Goal: Task Accomplishment & Management: Complete application form

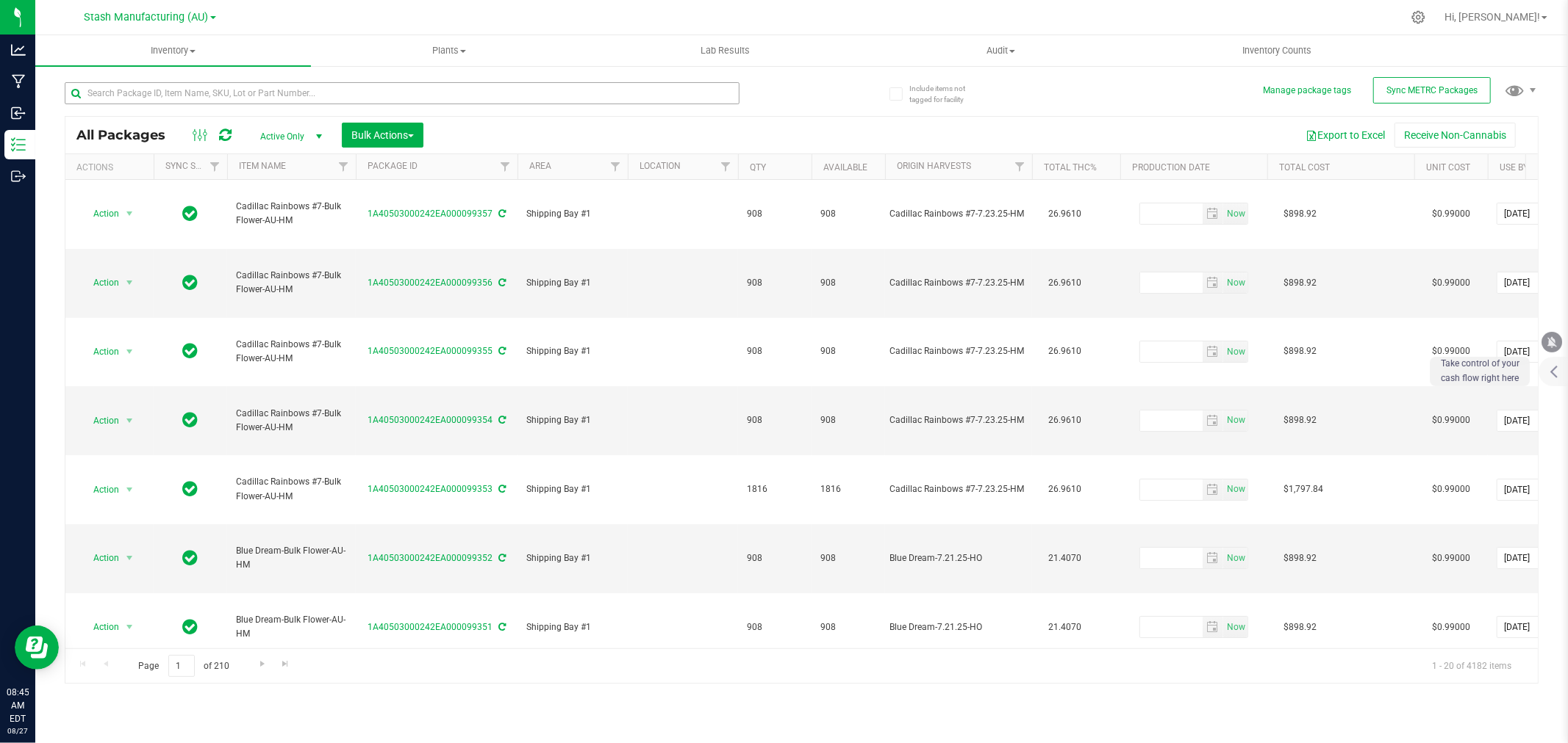
click at [259, 96] on input "text" at bounding box center [402, 93] width 675 height 22
click at [158, 107] on div "95" at bounding box center [402, 99] width 675 height 34
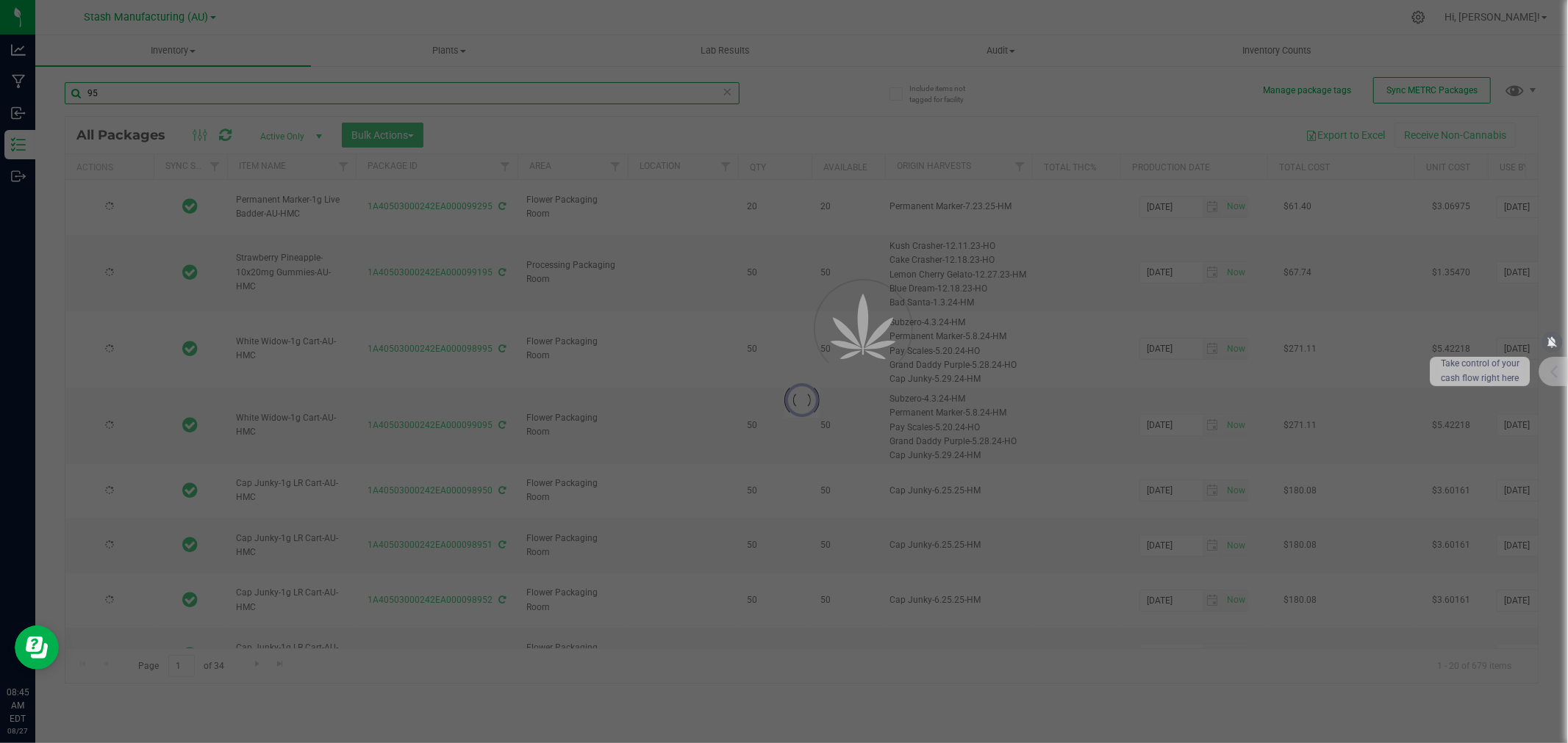
click at [156, 93] on input "95" at bounding box center [402, 93] width 675 height 22
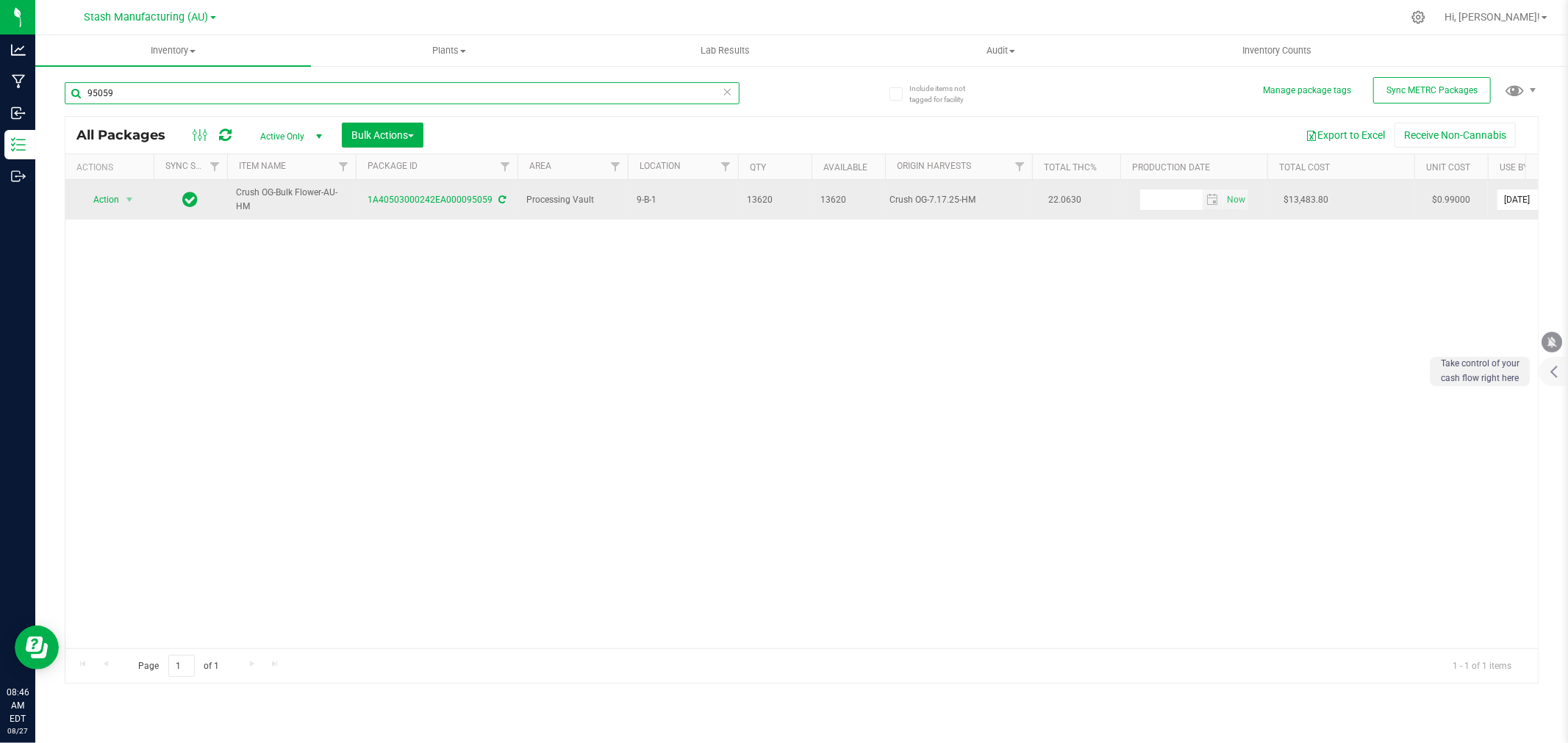
type input "95059"
click at [110, 190] on span "Action" at bounding box center [100, 200] width 40 height 21
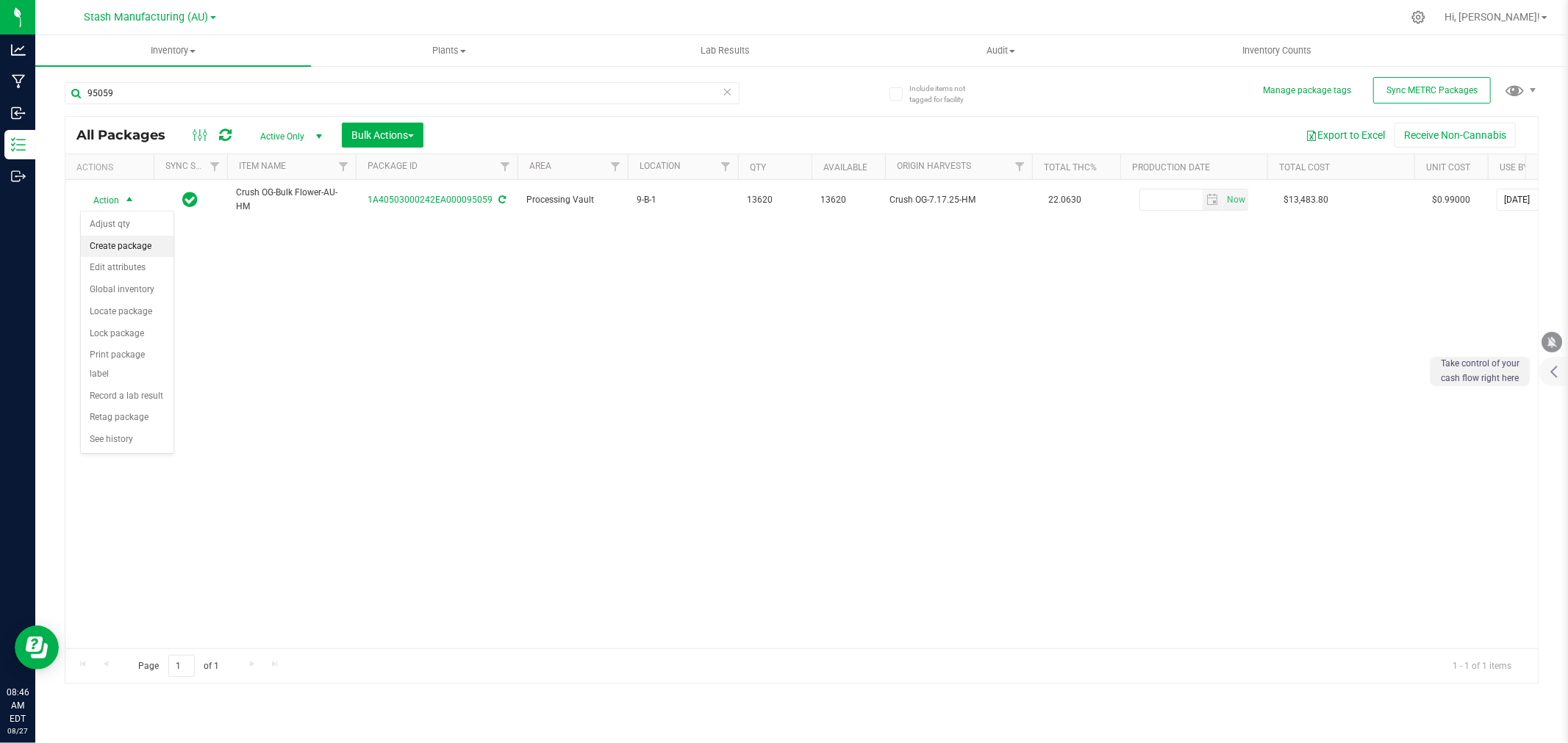
click at [129, 246] on li "Create package" at bounding box center [128, 246] width 93 height 22
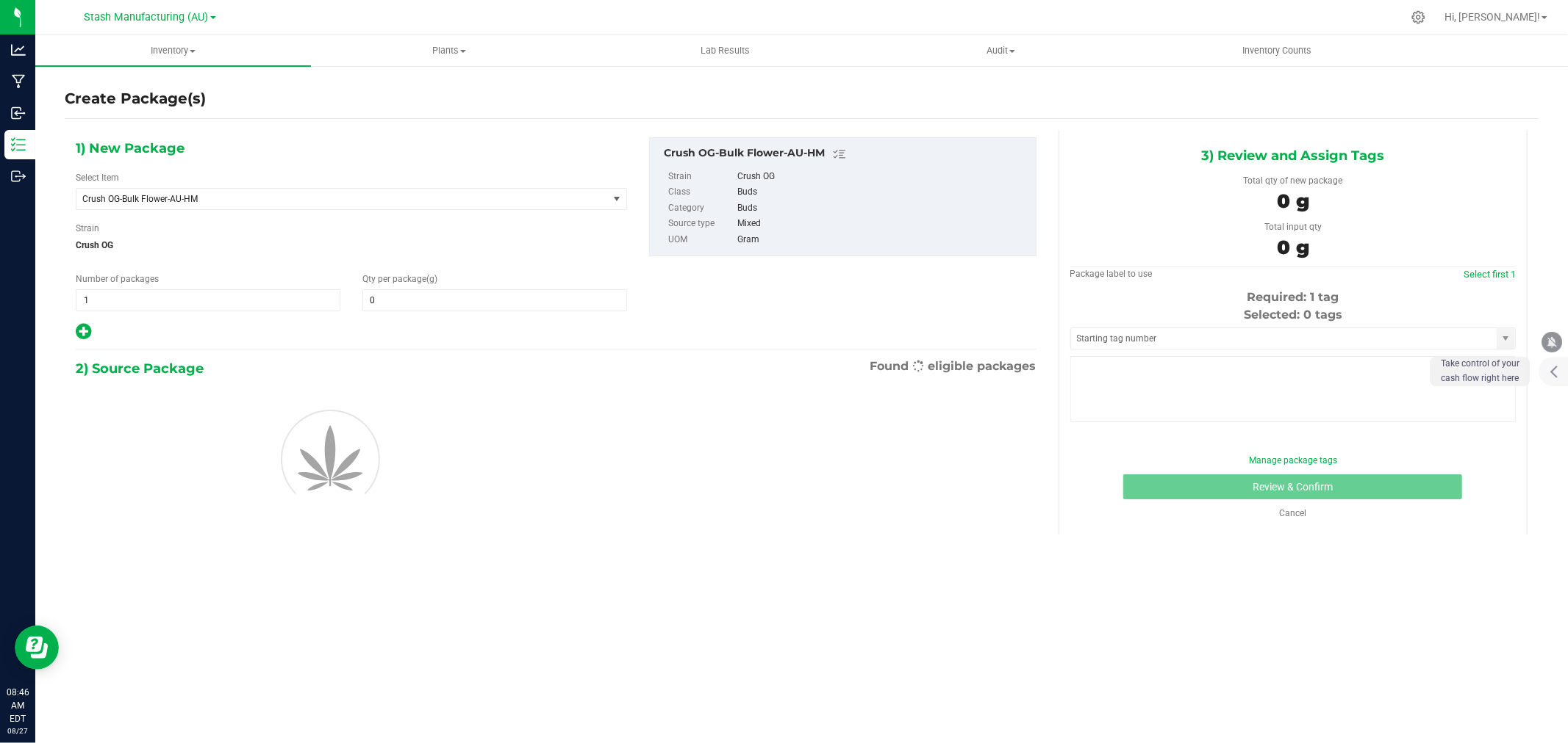
type input "0.0000"
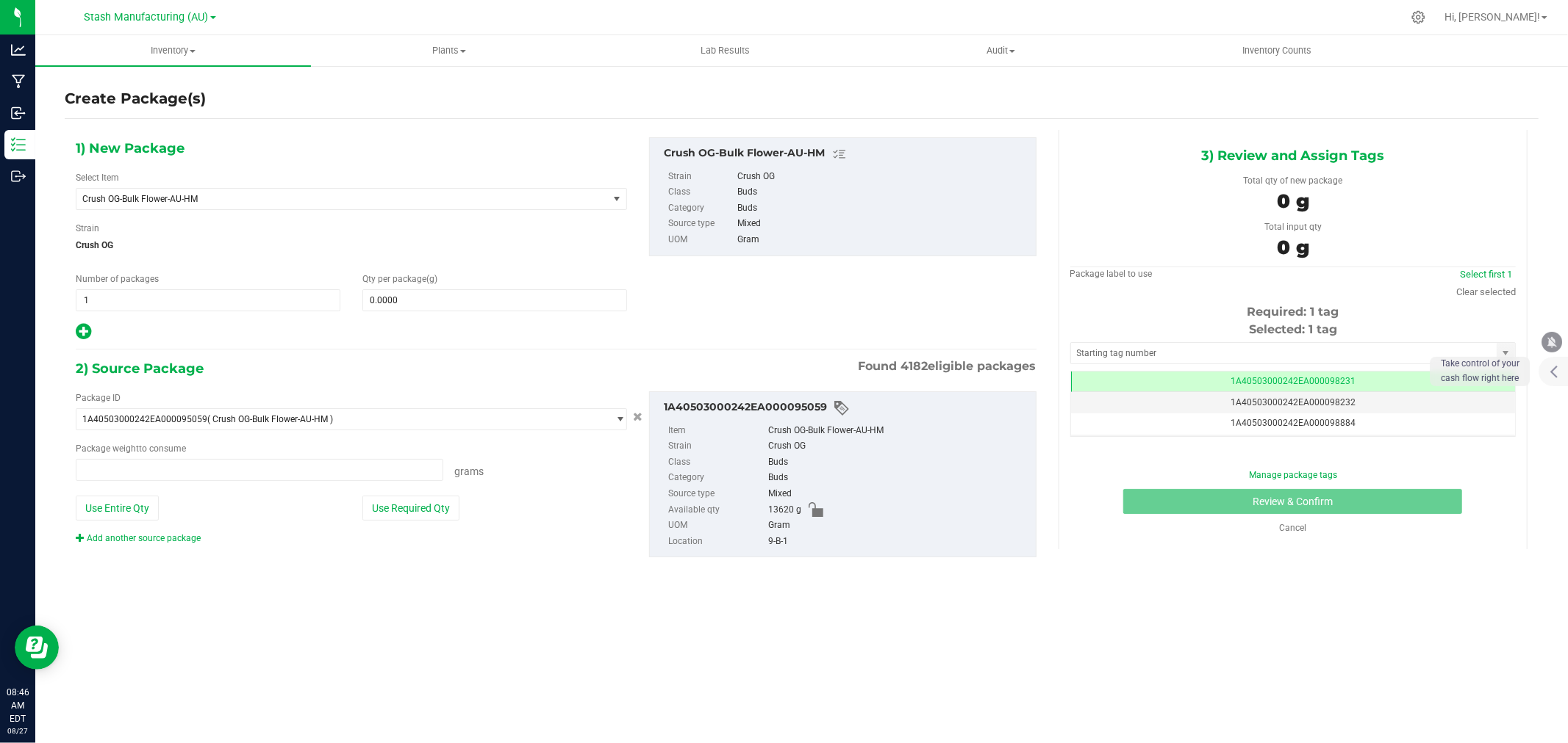
type input "0.0000 g"
click at [98, 296] on span "1 1" at bounding box center [207, 301] width 264 height 22
click at [98, 296] on input "1" at bounding box center [208, 300] width 263 height 21
type input "2"
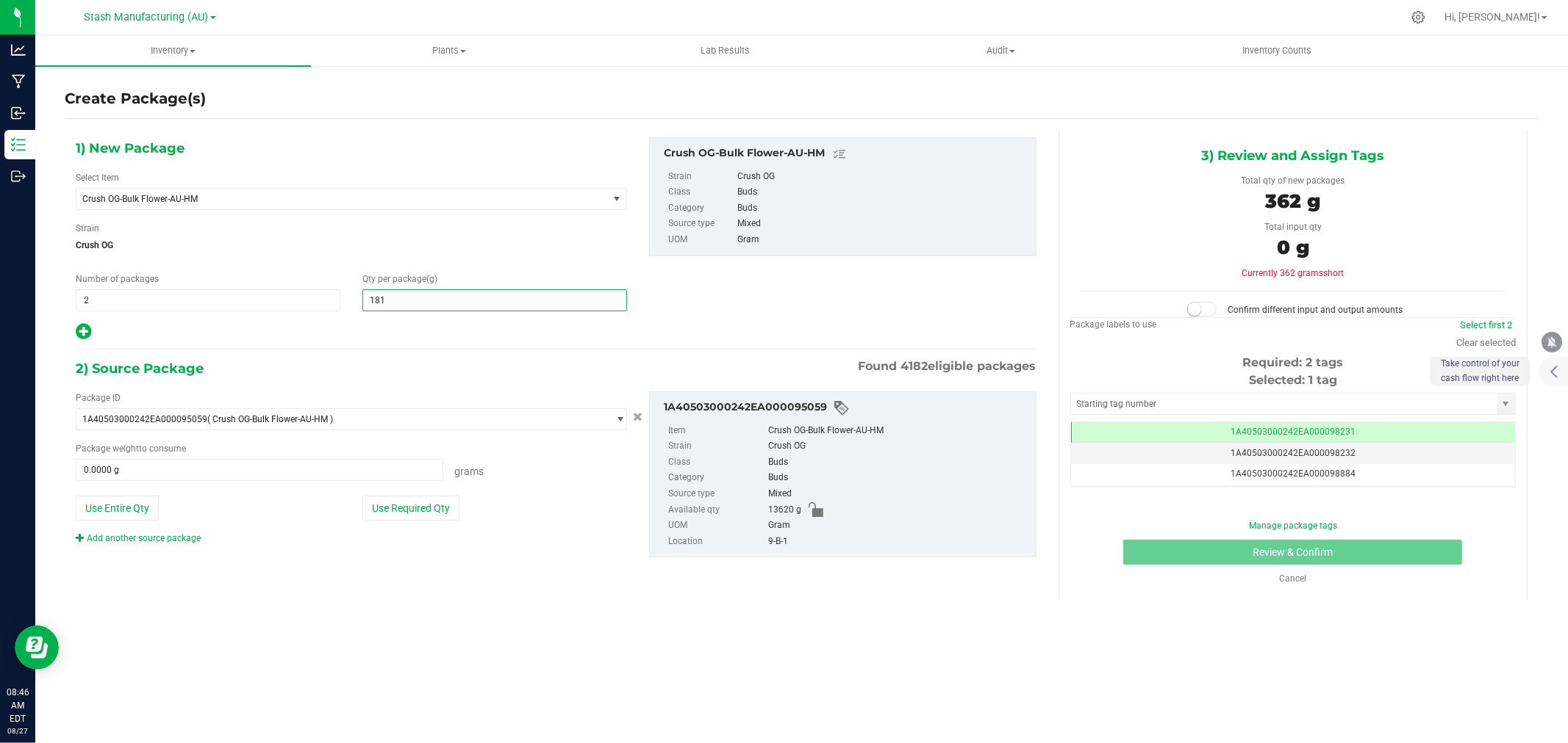
type input "1816"
click at [79, 326] on icon at bounding box center [83, 331] width 16 height 19
type input "1,816.0000"
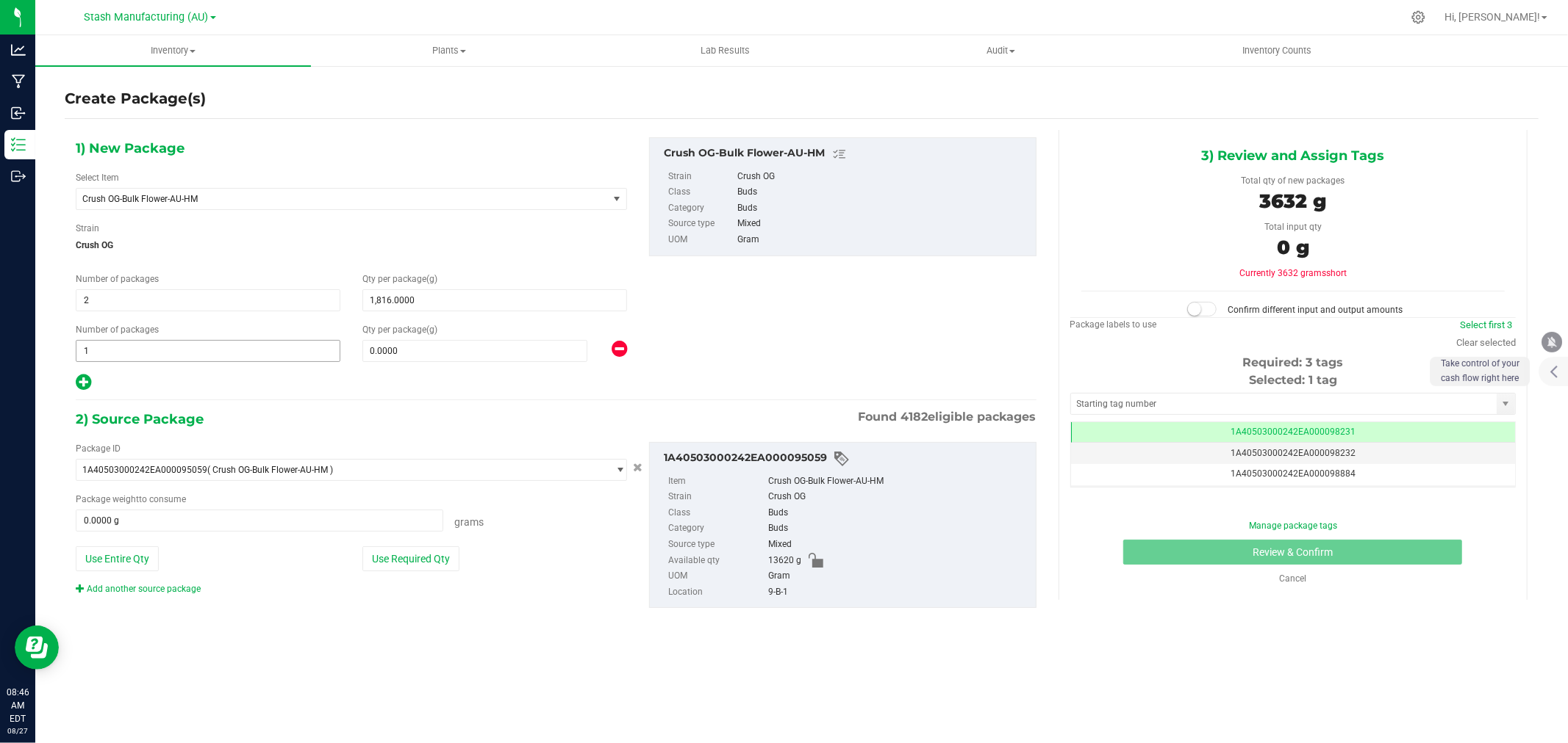
click at [101, 351] on span "1 1" at bounding box center [207, 351] width 264 height 22
click at [0, 0] on input "1" at bounding box center [0, 0] width 0 height 0
type input "3"
type input "1362"
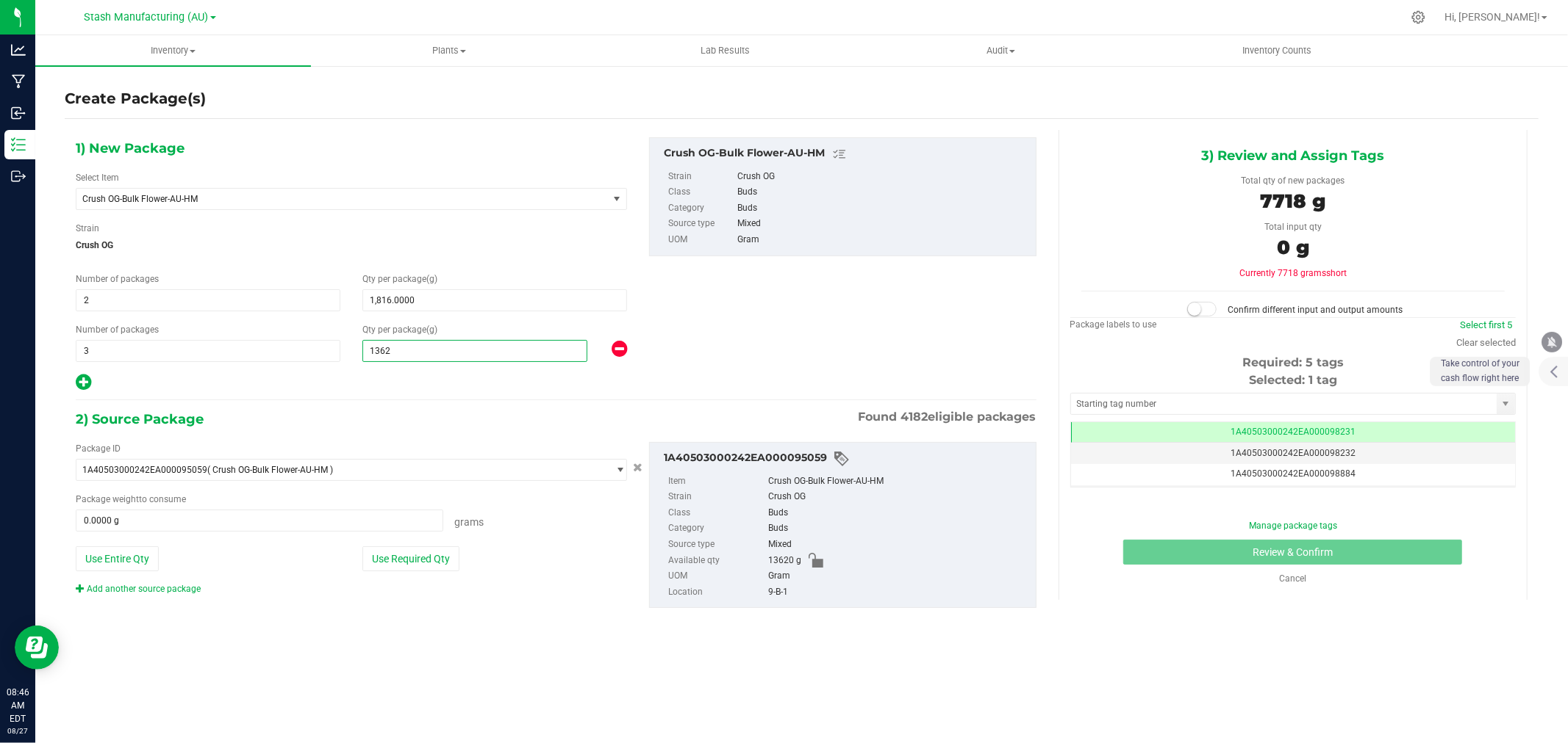
click at [90, 378] on icon at bounding box center [83, 382] width 16 height 19
type input "1,362.0000"
type input "1,816.0000"
type input "1,362.0000"
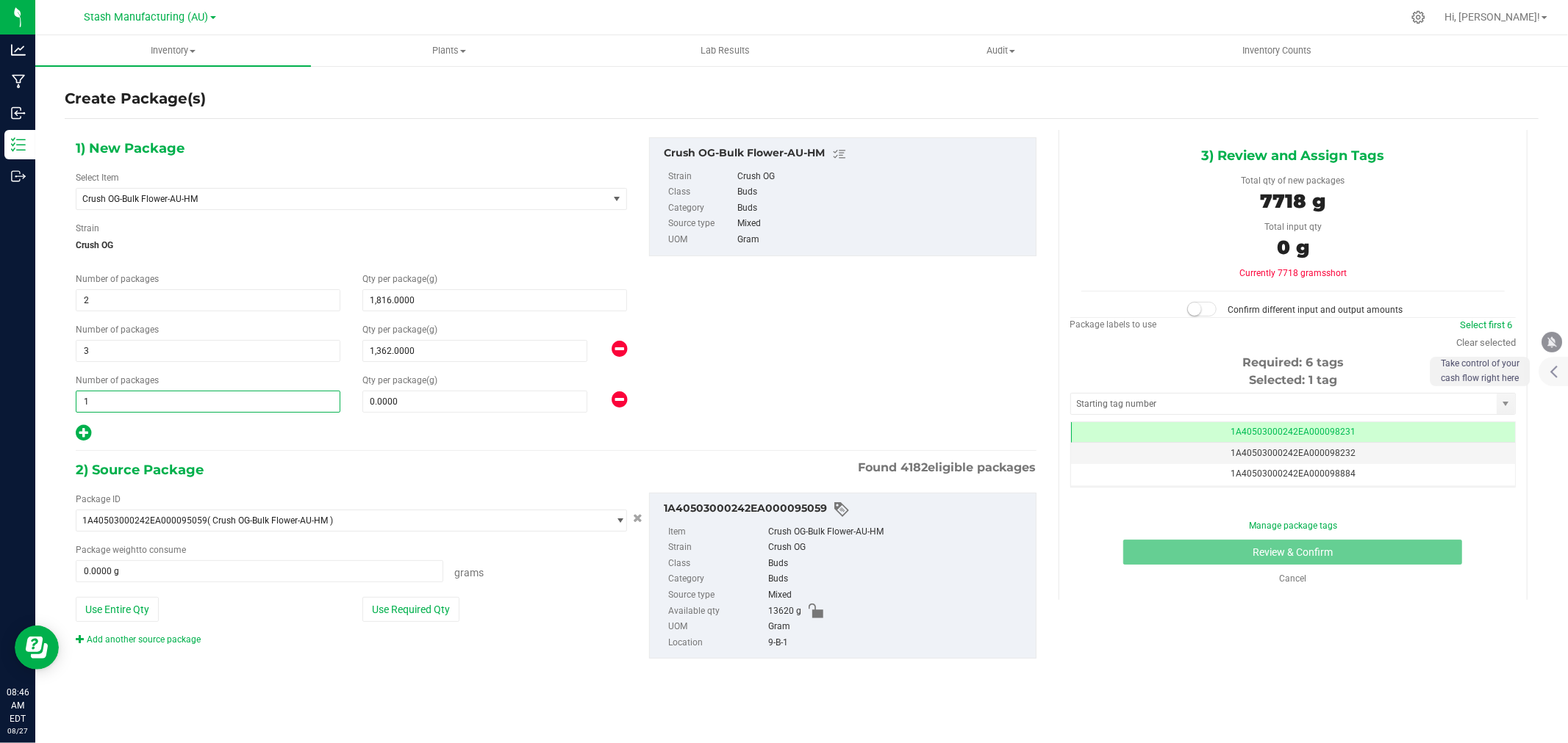
click at [113, 395] on span "1 1" at bounding box center [207, 402] width 264 height 22
click at [113, 395] on input "1" at bounding box center [208, 402] width 263 height 21
type input "3"
type input "908"
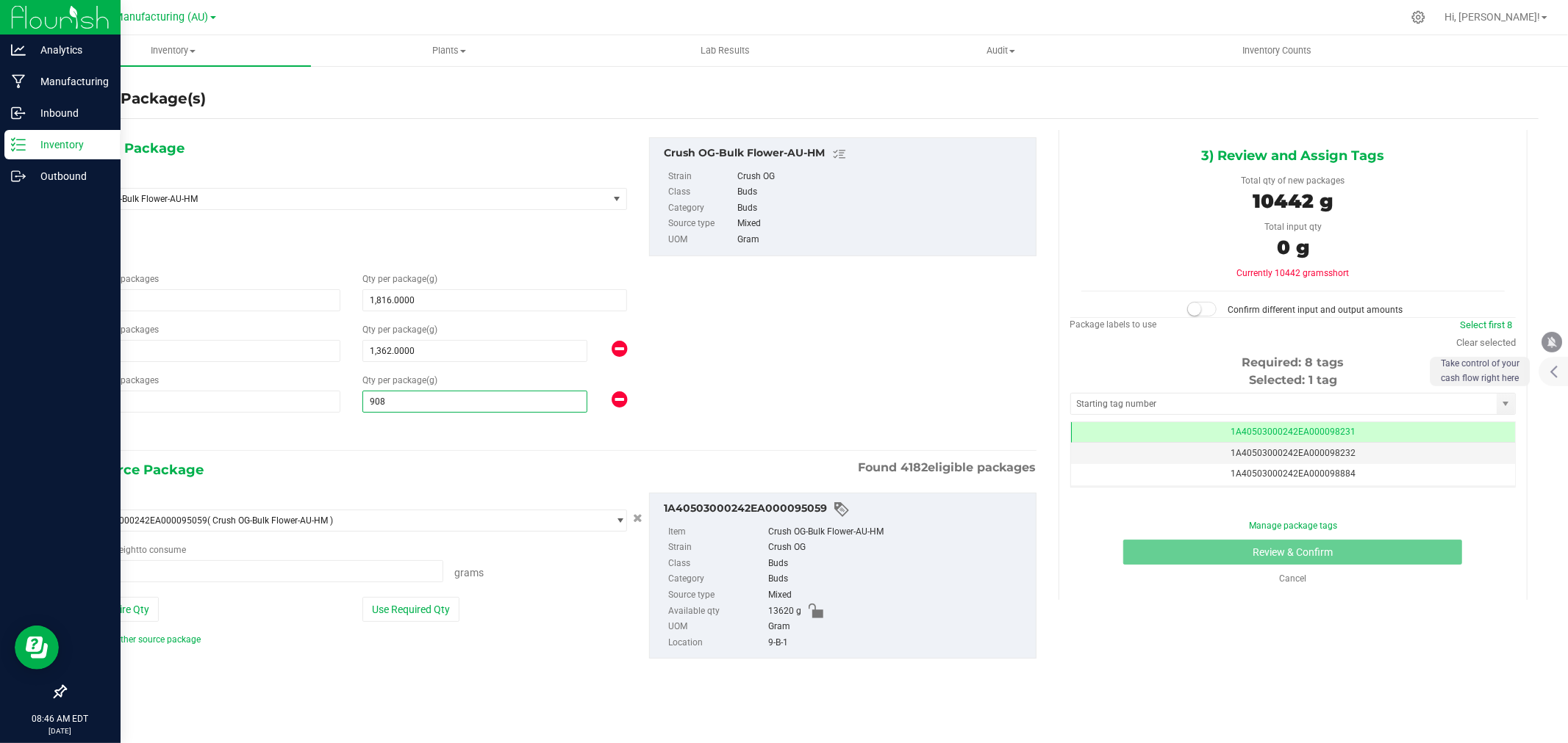
type input "908.0000"
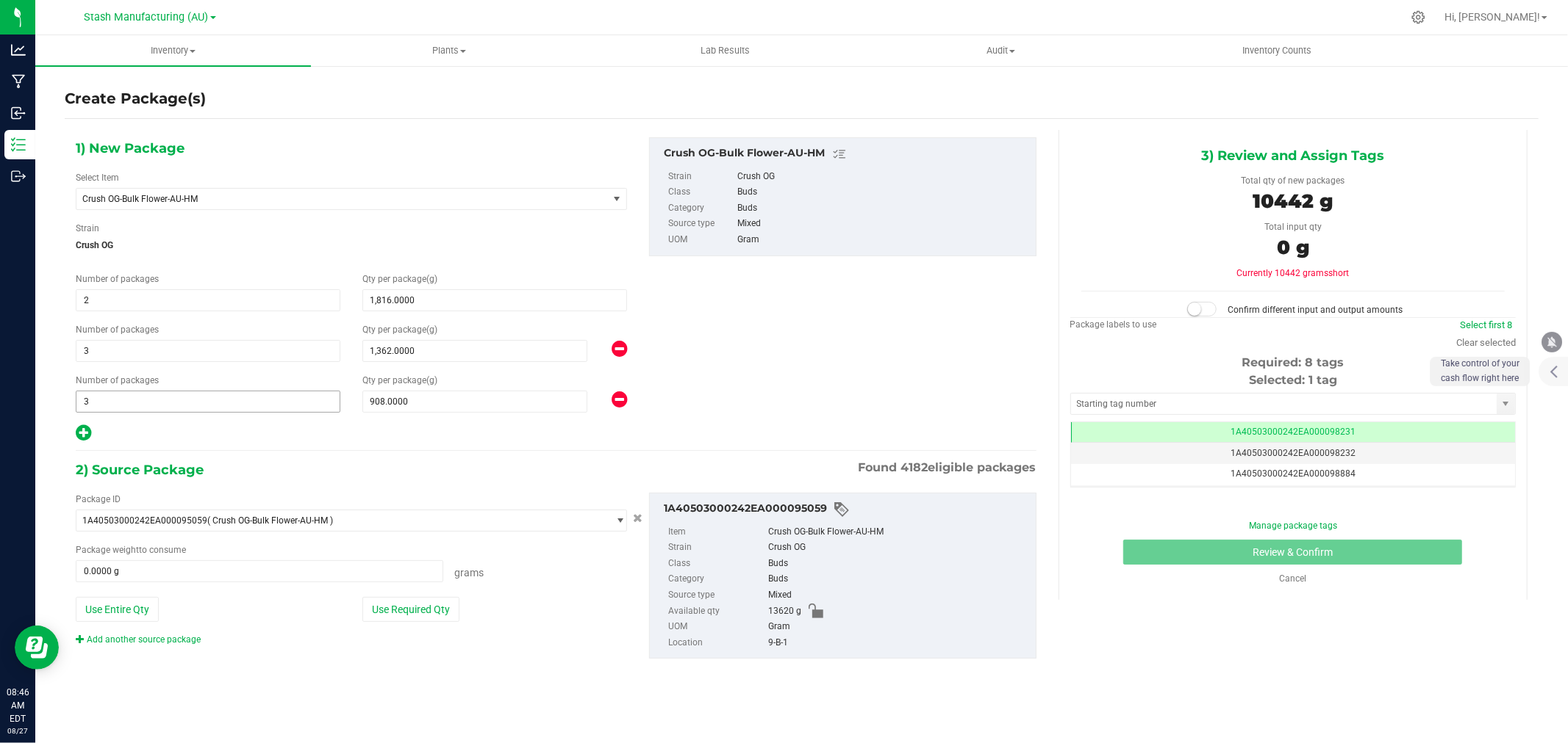
click at [124, 408] on span "3 3" at bounding box center [207, 402] width 264 height 22
click at [124, 408] on input "3" at bounding box center [208, 402] width 263 height 21
click at [77, 432] on icon at bounding box center [83, 432] width 16 height 19
type input "1,816.0000"
type input "1,362.0000"
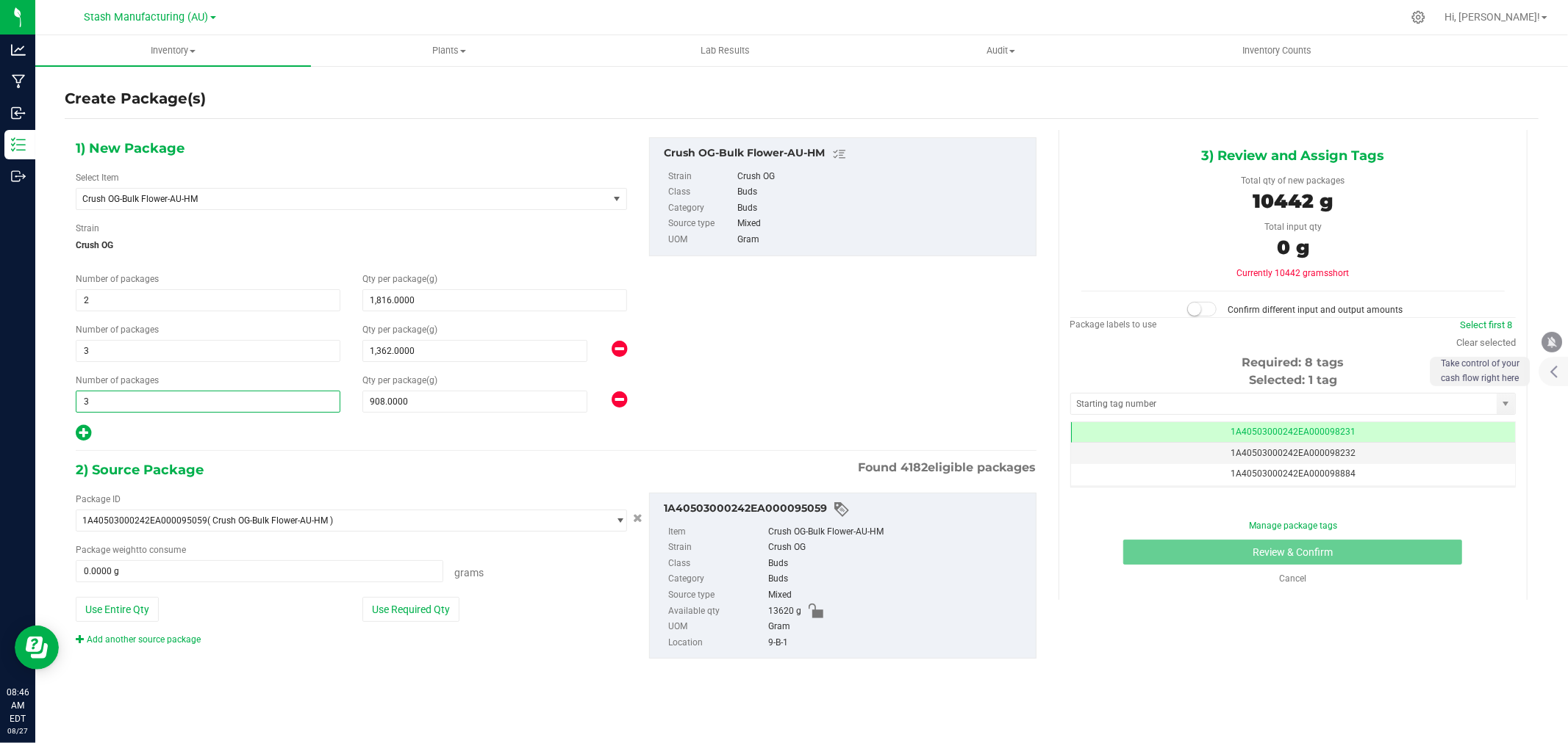
type input "908.0000"
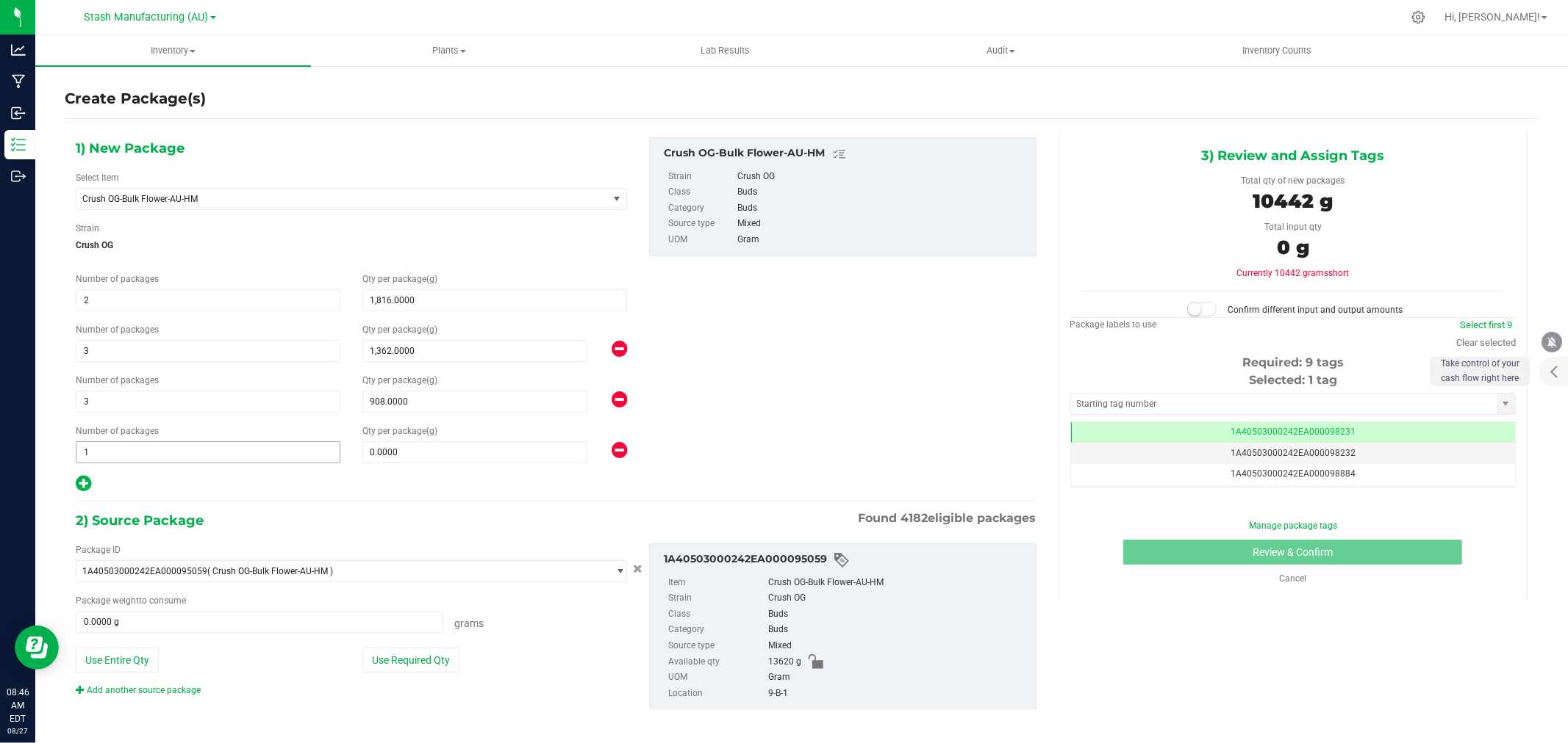
click at [112, 444] on span "1 1" at bounding box center [207, 452] width 264 height 22
click at [112, 444] on input "1" at bounding box center [208, 452] width 263 height 21
type input "3"
type input "454"
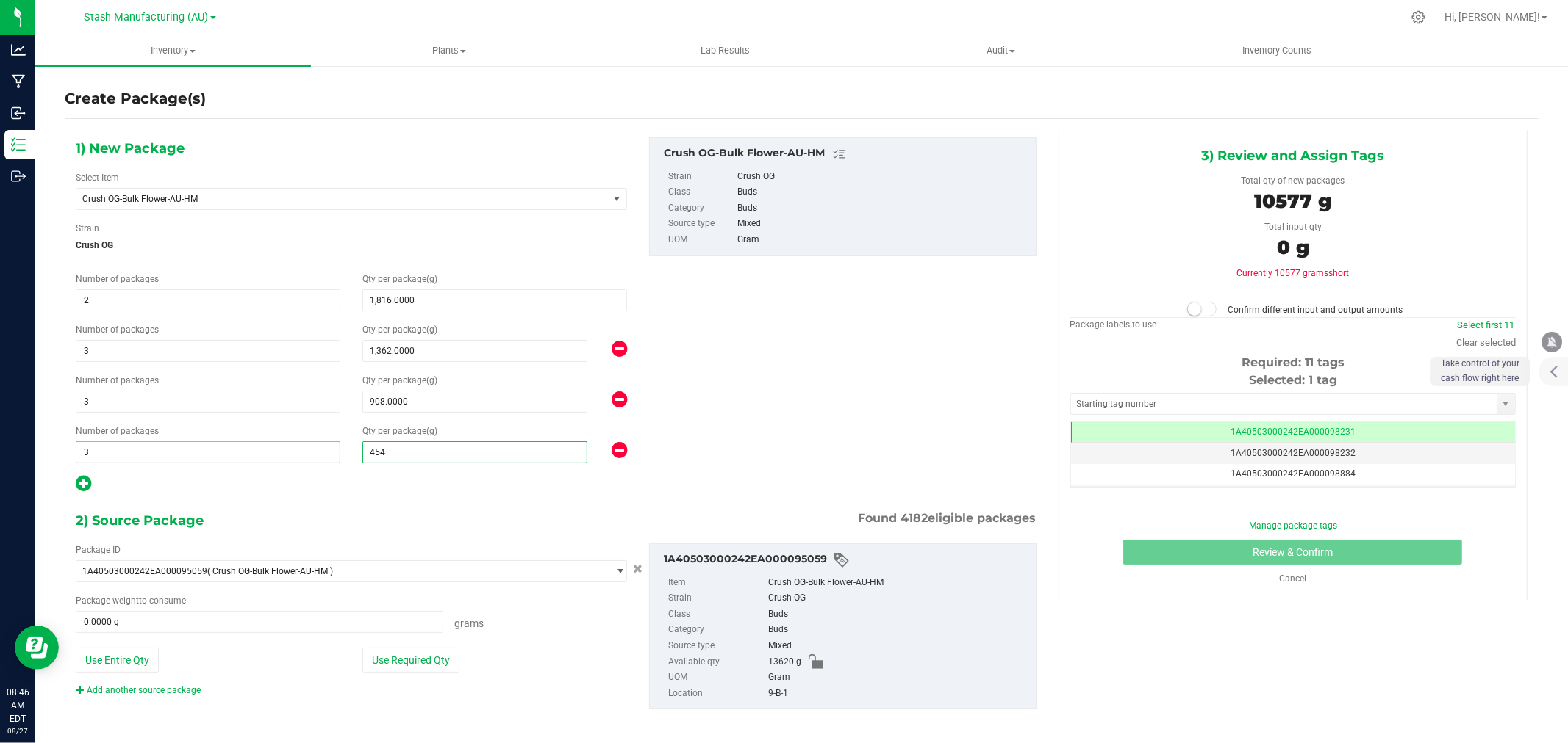
type input "454.0000"
click at [495, 501] on div "1) New Package Select Item Crush OG-Bulk Flower-AU-HM 38 Special-28g Popcorn-AU…" at bounding box center [555, 435] width 983 height 611
click at [742, 349] on div "1) New Package Select Item Crush OG-Bulk Flower-AU-HM 38 Special-28g Popcorn-AU…" at bounding box center [555, 316] width 983 height 356
click at [441, 654] on button "Use Required Qty" at bounding box center [411, 660] width 97 height 25
type input "11804.0000 g"
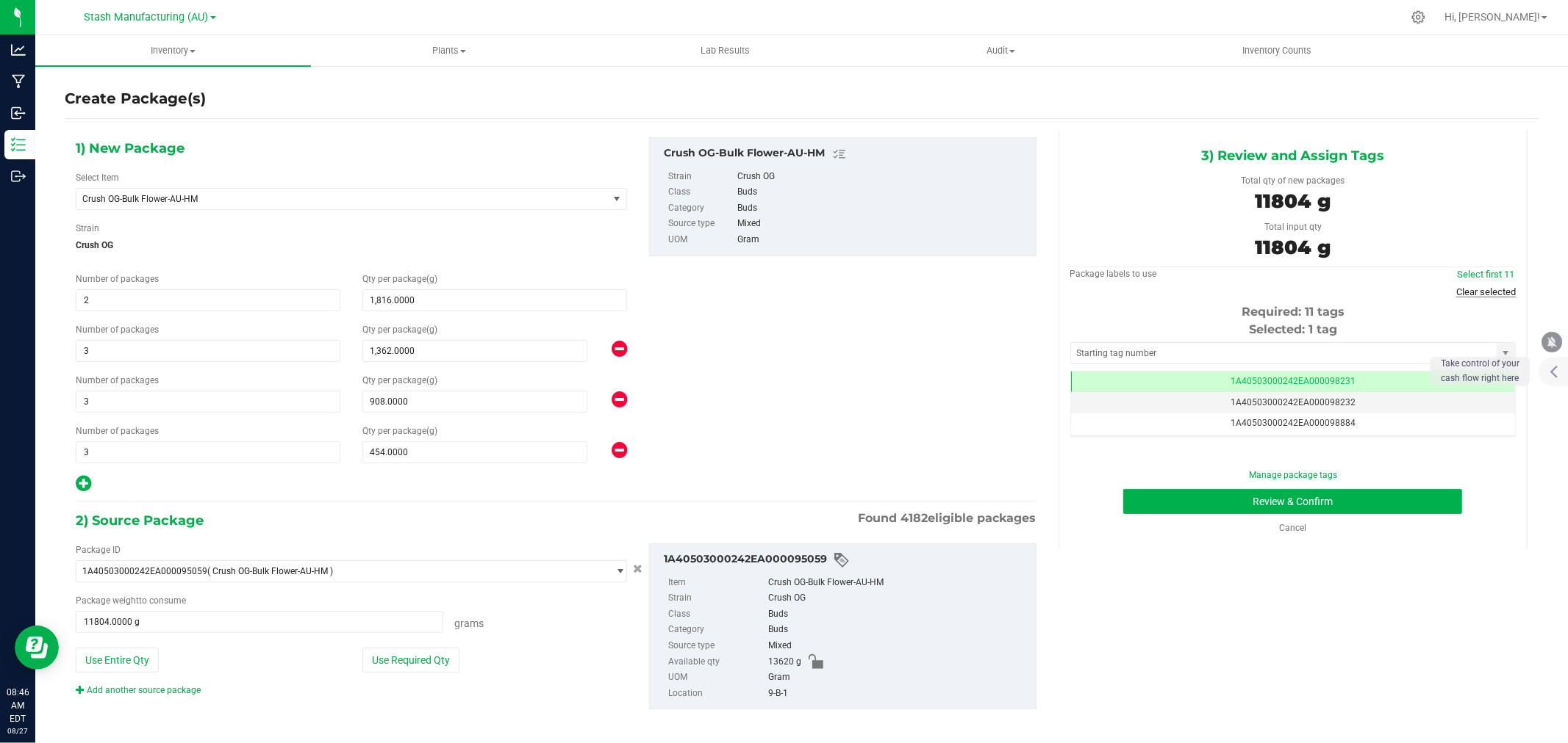
click at [1466, 292] on link "Clear selected" at bounding box center [1486, 292] width 59 height 11
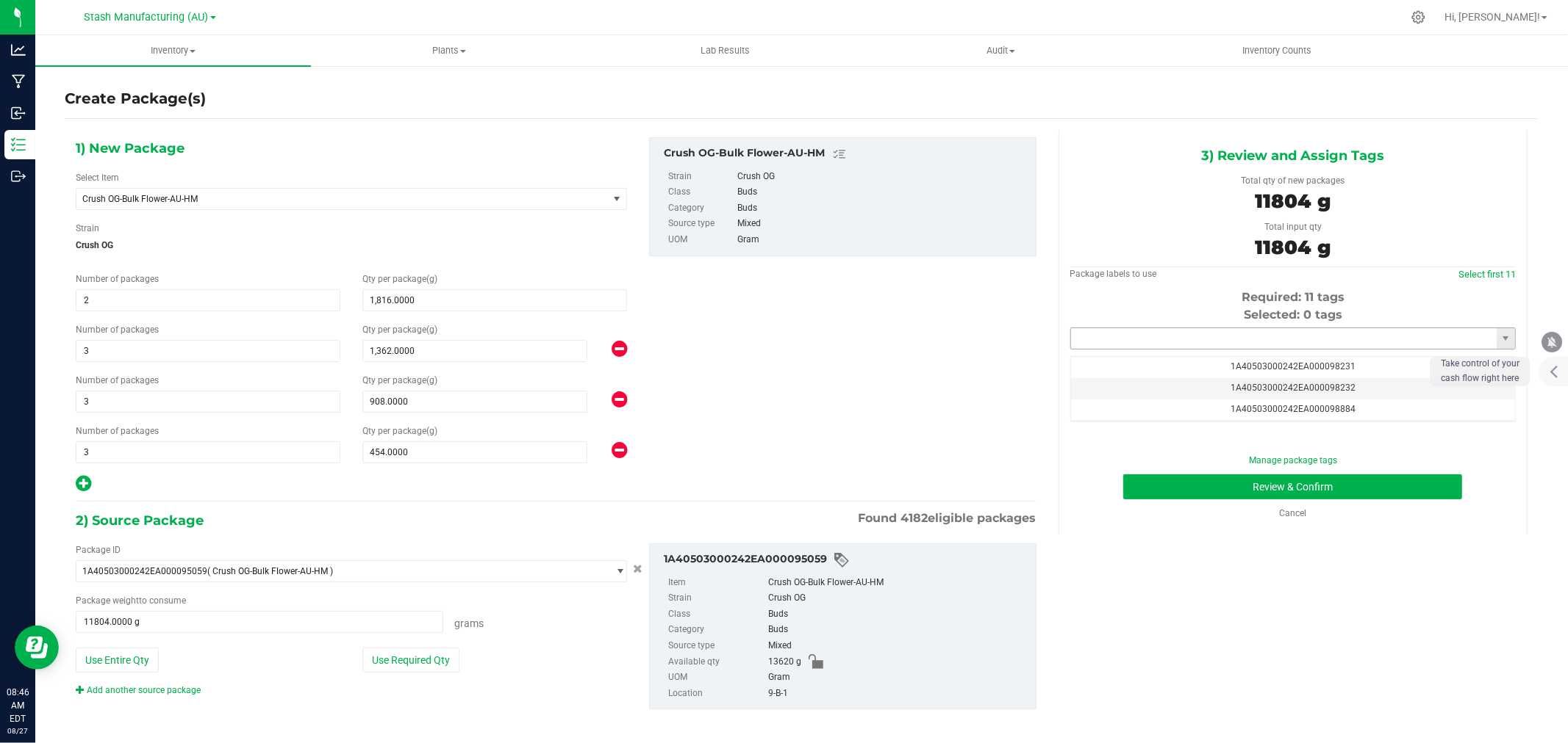
click at [1236, 341] on input "text" at bounding box center [1284, 338] width 426 height 21
click at [1139, 361] on li "1A40503000242EA000099358" at bounding box center [1283, 364] width 441 height 22
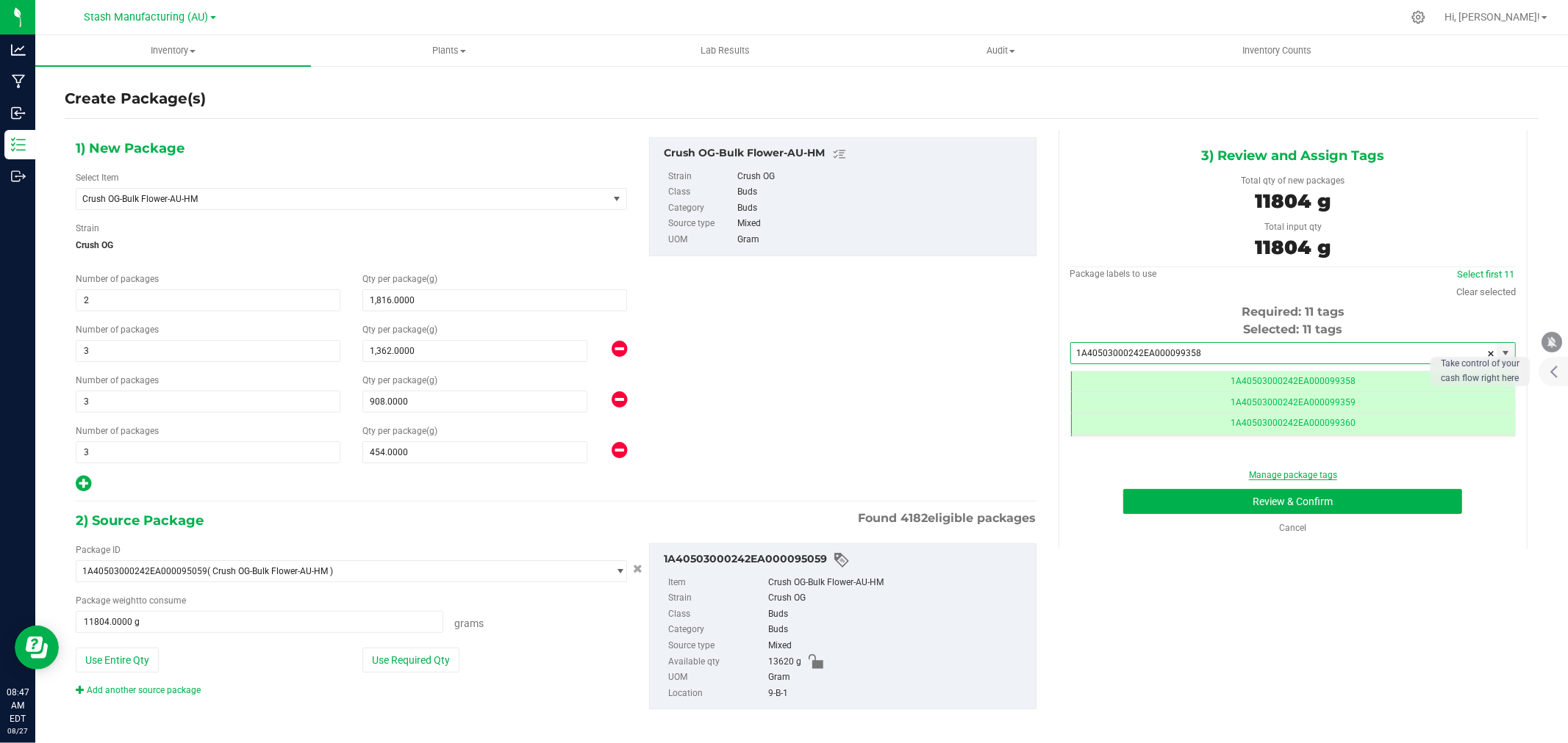
scroll to position [0, -1]
type input "1A40503000242EA000099358"
click at [1276, 501] on button "Review & Confirm" at bounding box center [1292, 501] width 339 height 25
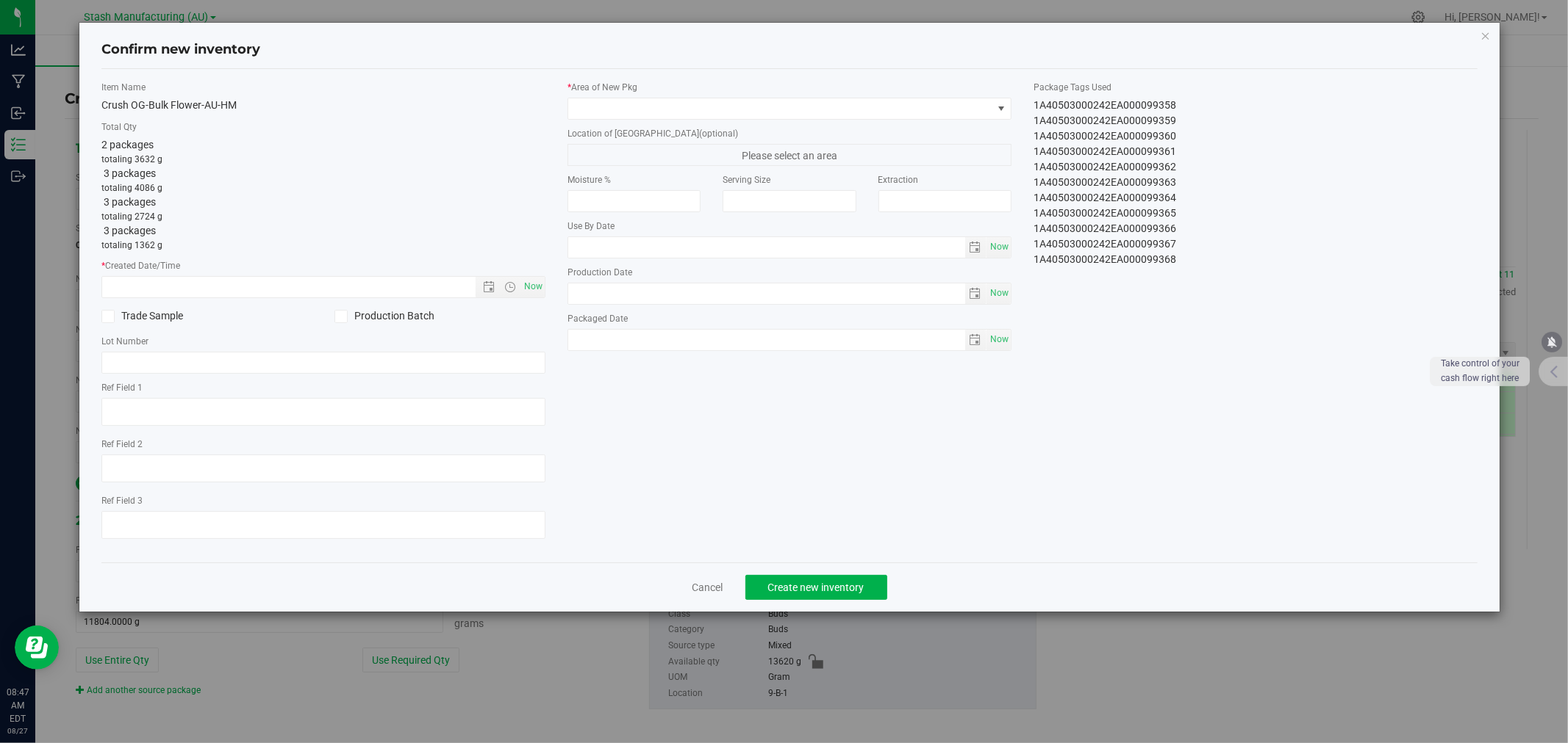
type input "[DATE]"
click at [530, 284] on span "Now" at bounding box center [533, 287] width 25 height 22
type input "[DATE] 8:47 AM"
click at [642, 109] on span at bounding box center [780, 108] width 424 height 21
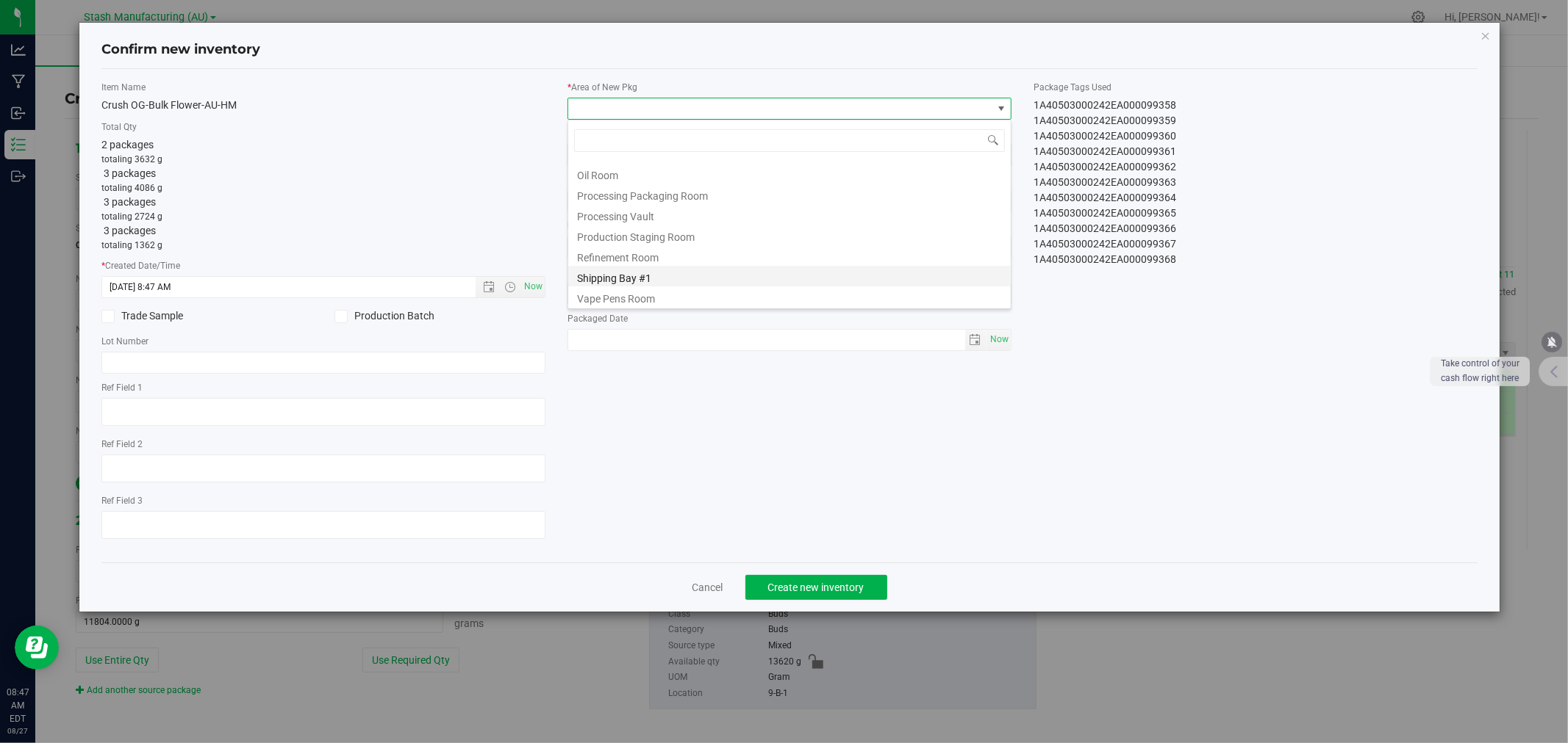
click at [640, 272] on li "Shipping Bay #1" at bounding box center [789, 276] width 442 height 21
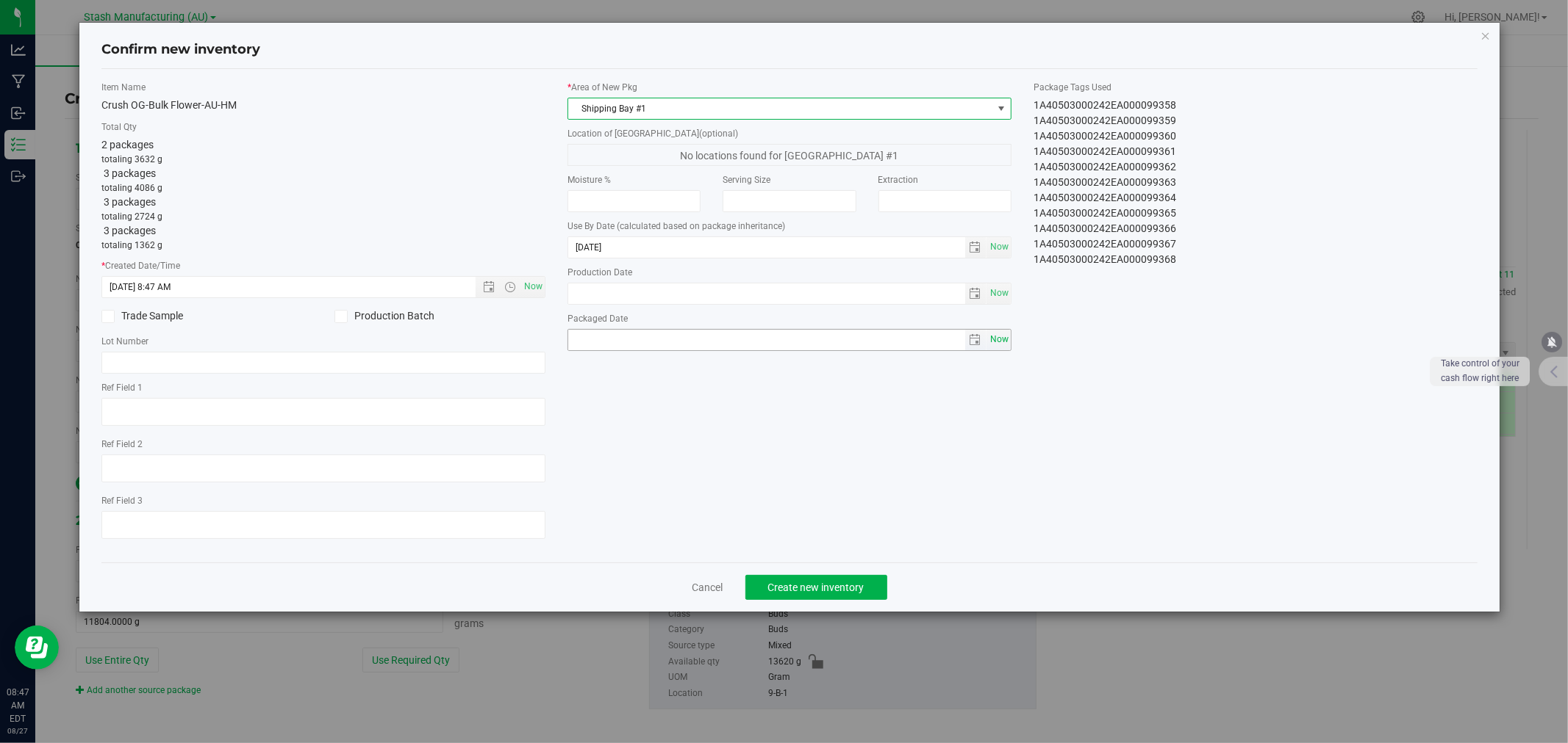
click at [1004, 343] on span "Now" at bounding box center [998, 340] width 25 height 22
type input "[DATE]"
click at [817, 594] on span "Create new inventory" at bounding box center [816, 588] width 96 height 12
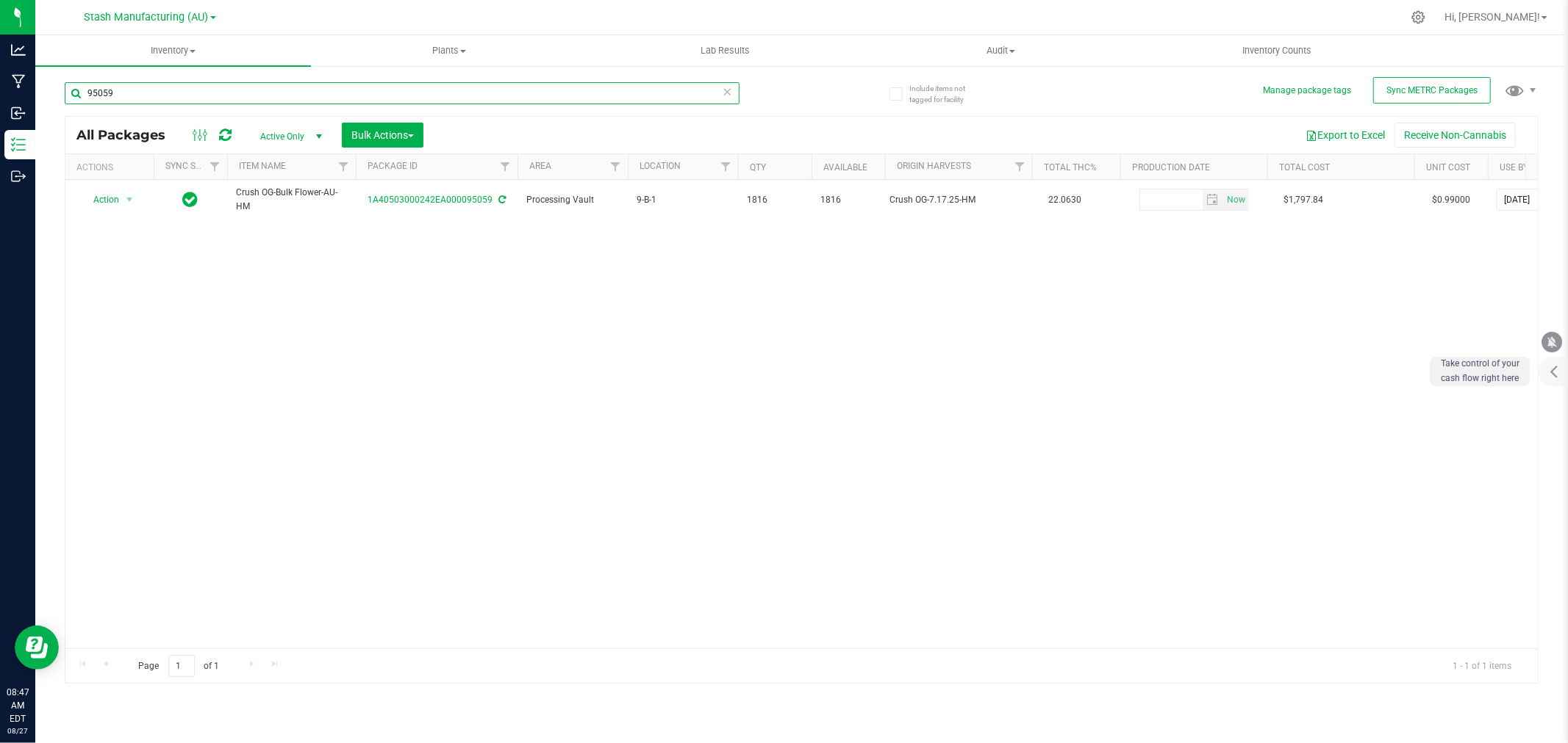
click at [181, 90] on input "95059" at bounding box center [402, 93] width 675 height 22
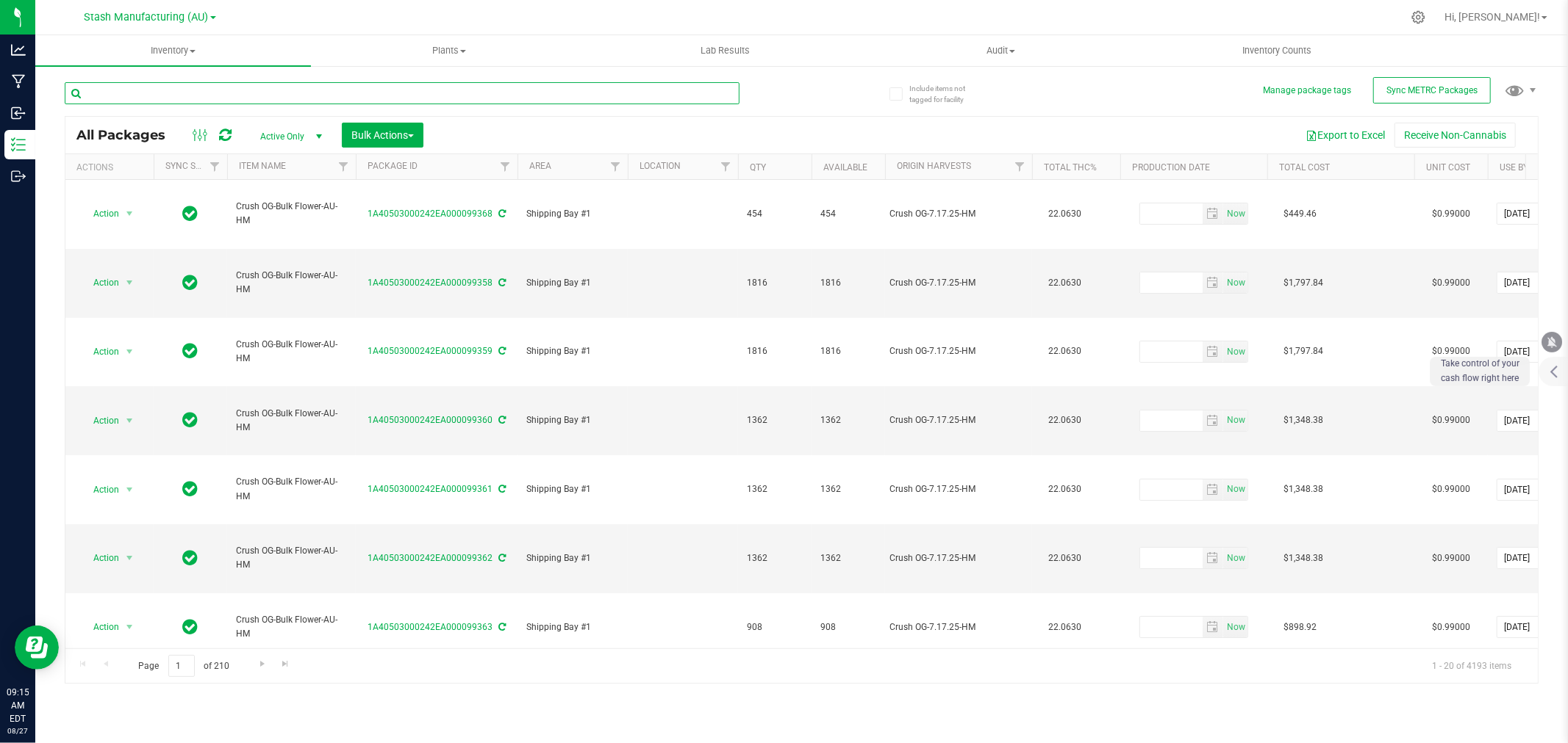
click at [160, 90] on input "text" at bounding box center [402, 93] width 675 height 22
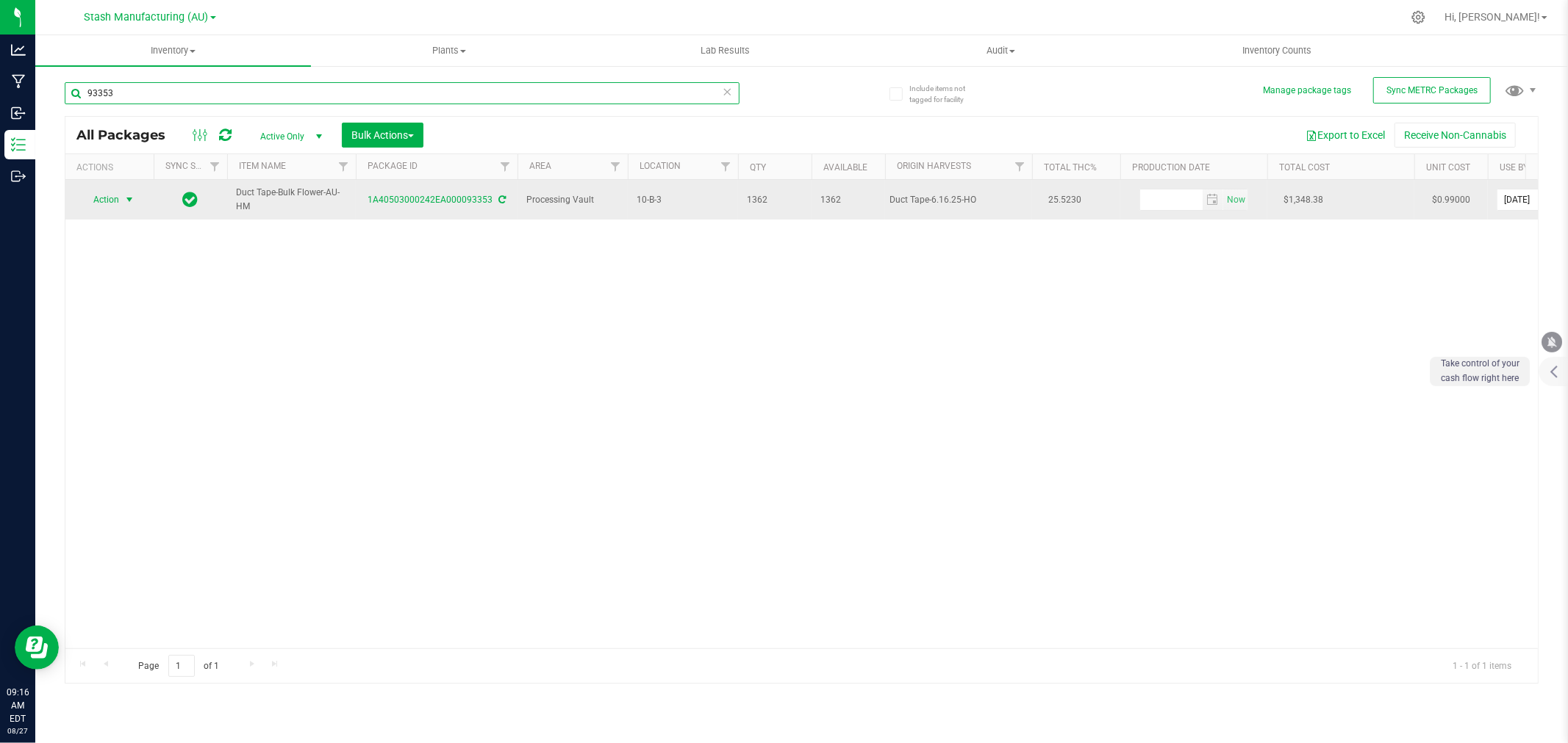
type input "93353"
click at [126, 196] on span "select" at bounding box center [130, 200] width 12 height 12
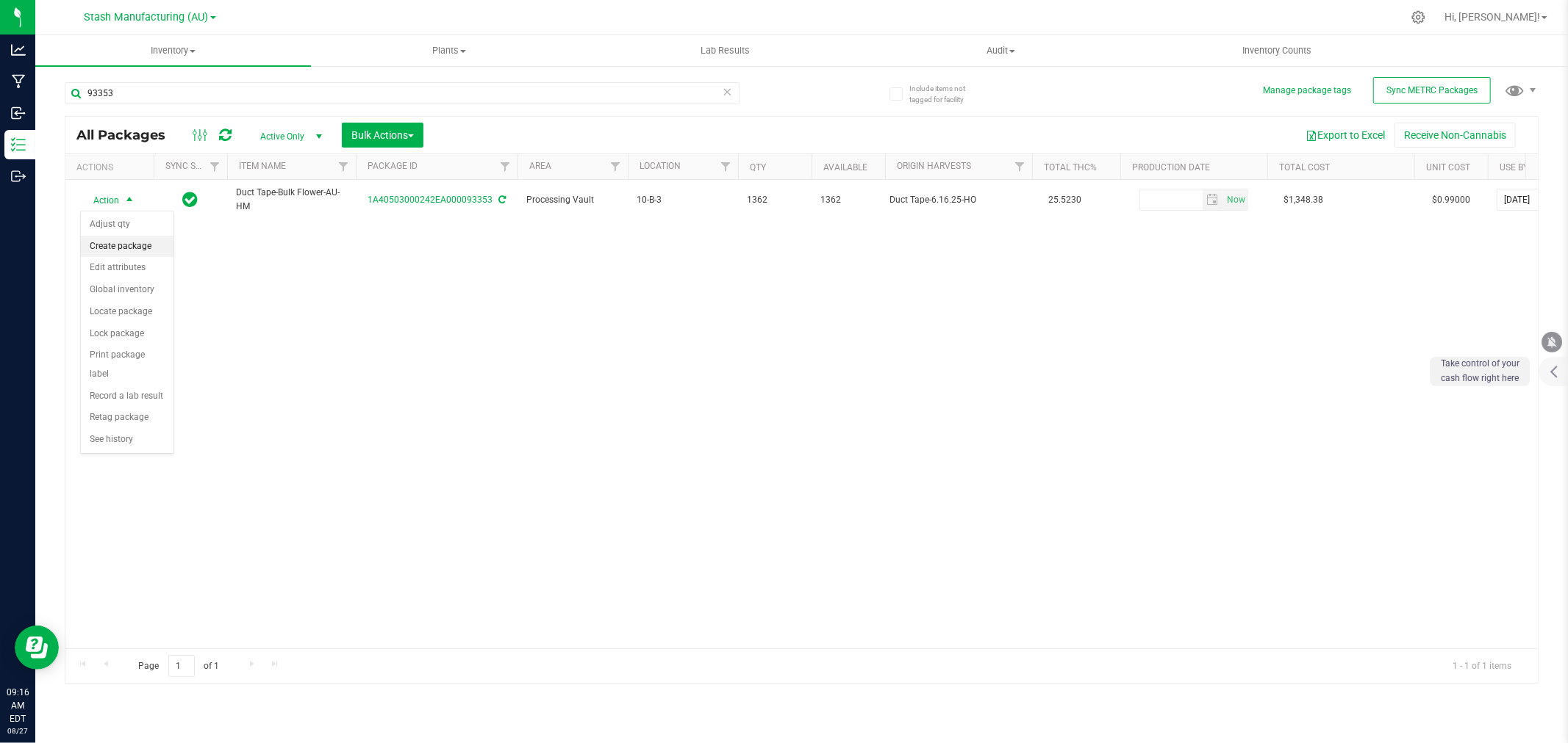
click at [133, 248] on li "Create package" at bounding box center [128, 246] width 93 height 22
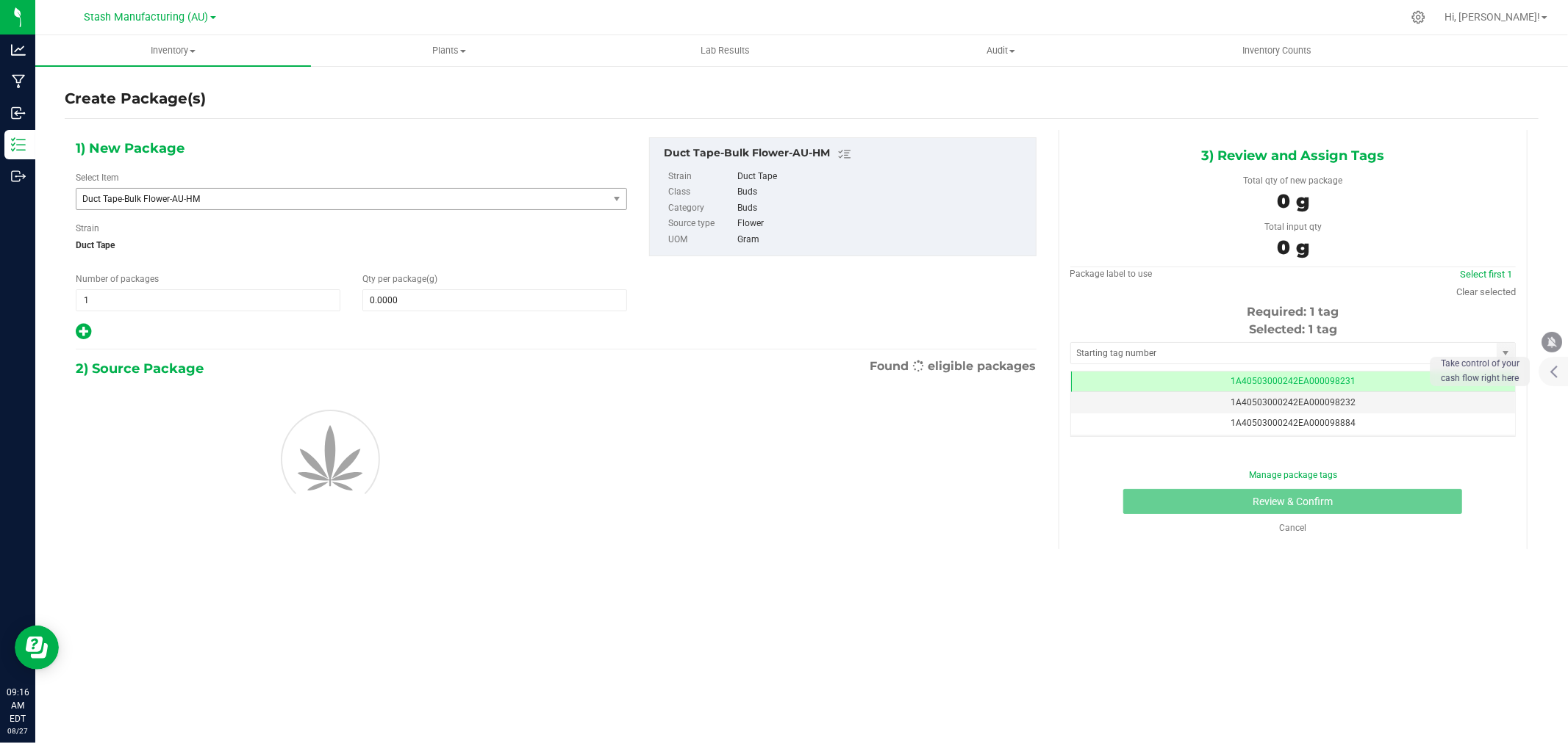
scroll to position [0, -1]
click at [449, 292] on span at bounding box center [494, 301] width 264 height 22
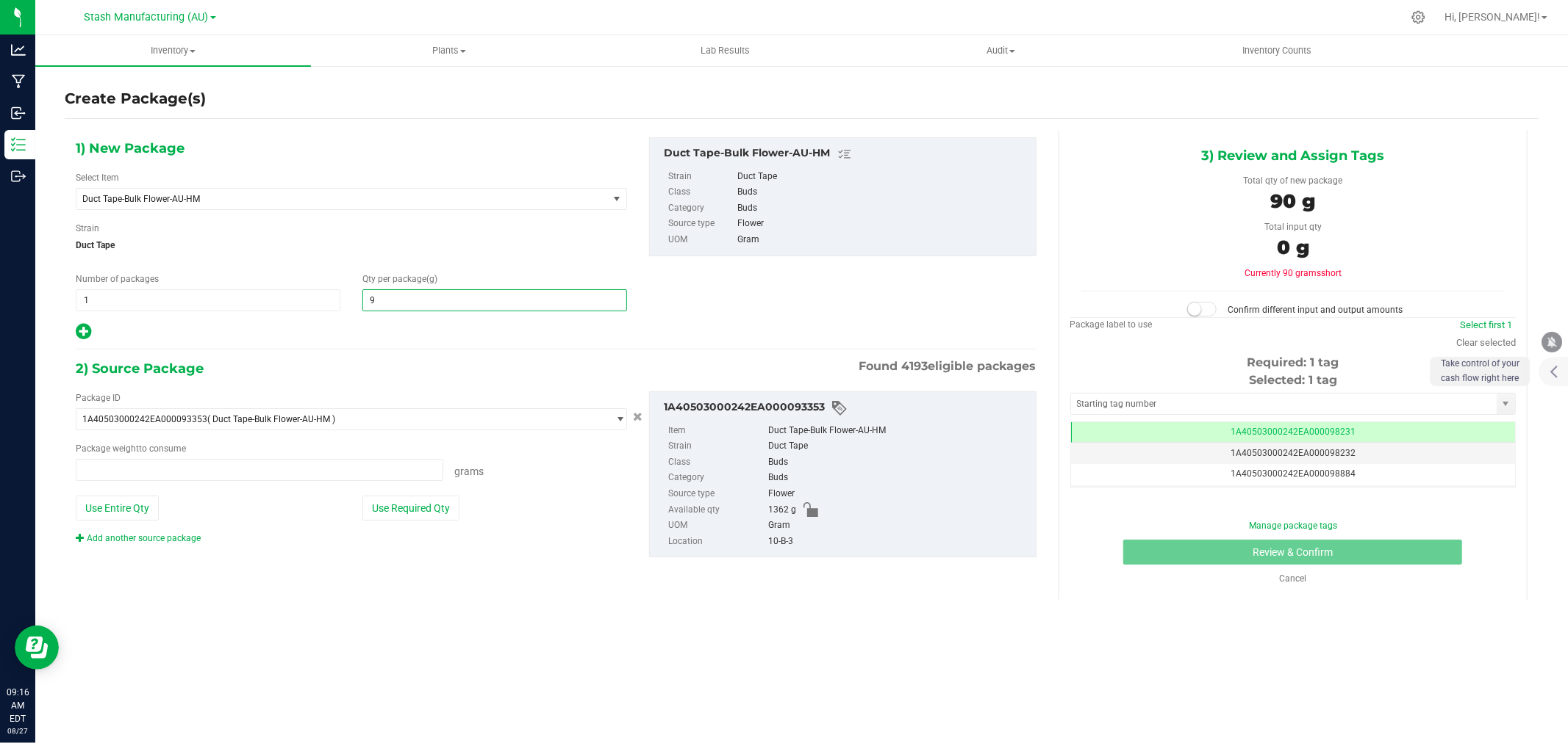
type input "90"
type input "0.0000 g"
type input "908"
type input "908.0000"
click at [437, 340] on div at bounding box center [350, 331] width 551 height 19
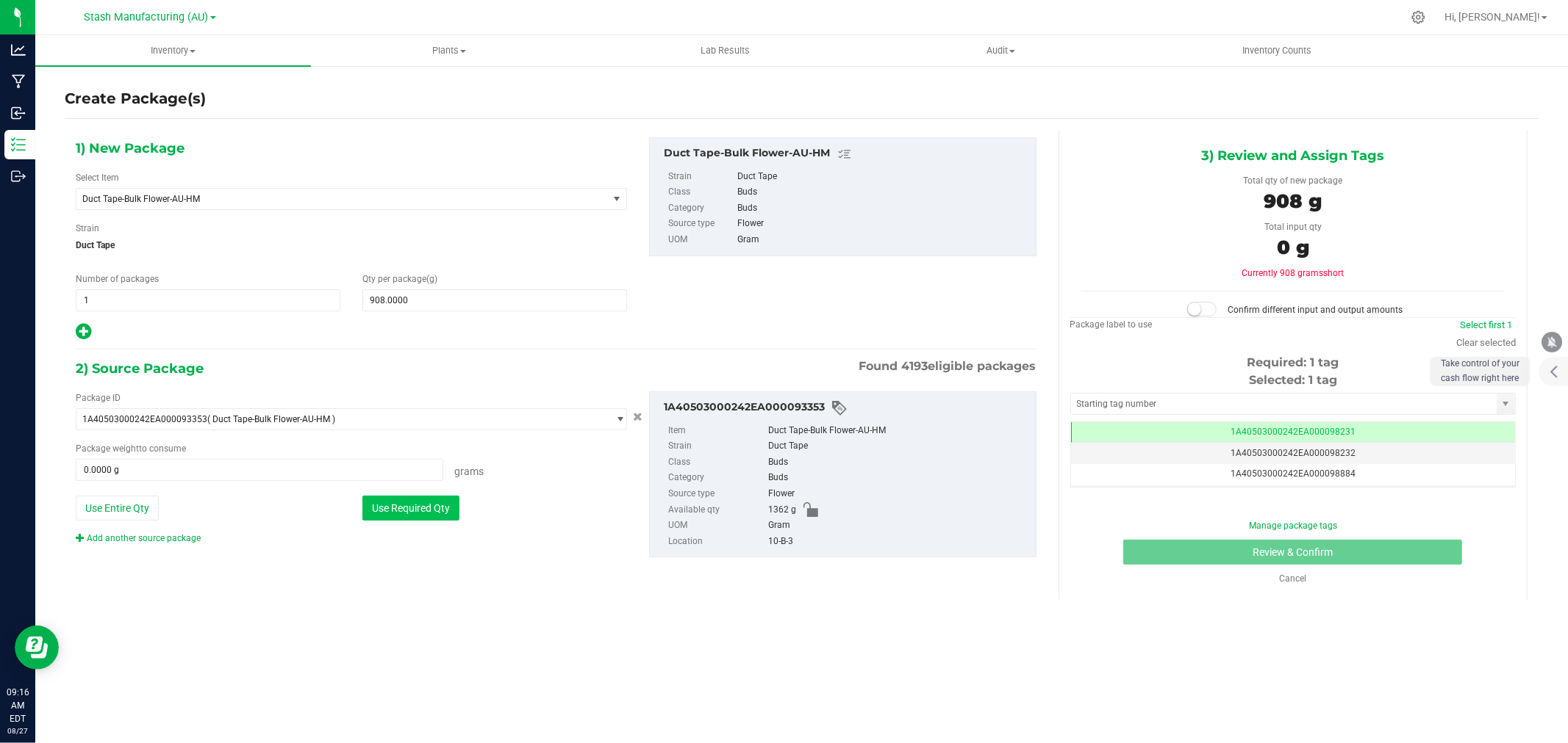
click at [434, 502] on button "Use Required Qty" at bounding box center [411, 508] width 97 height 25
type input "908.0000 g"
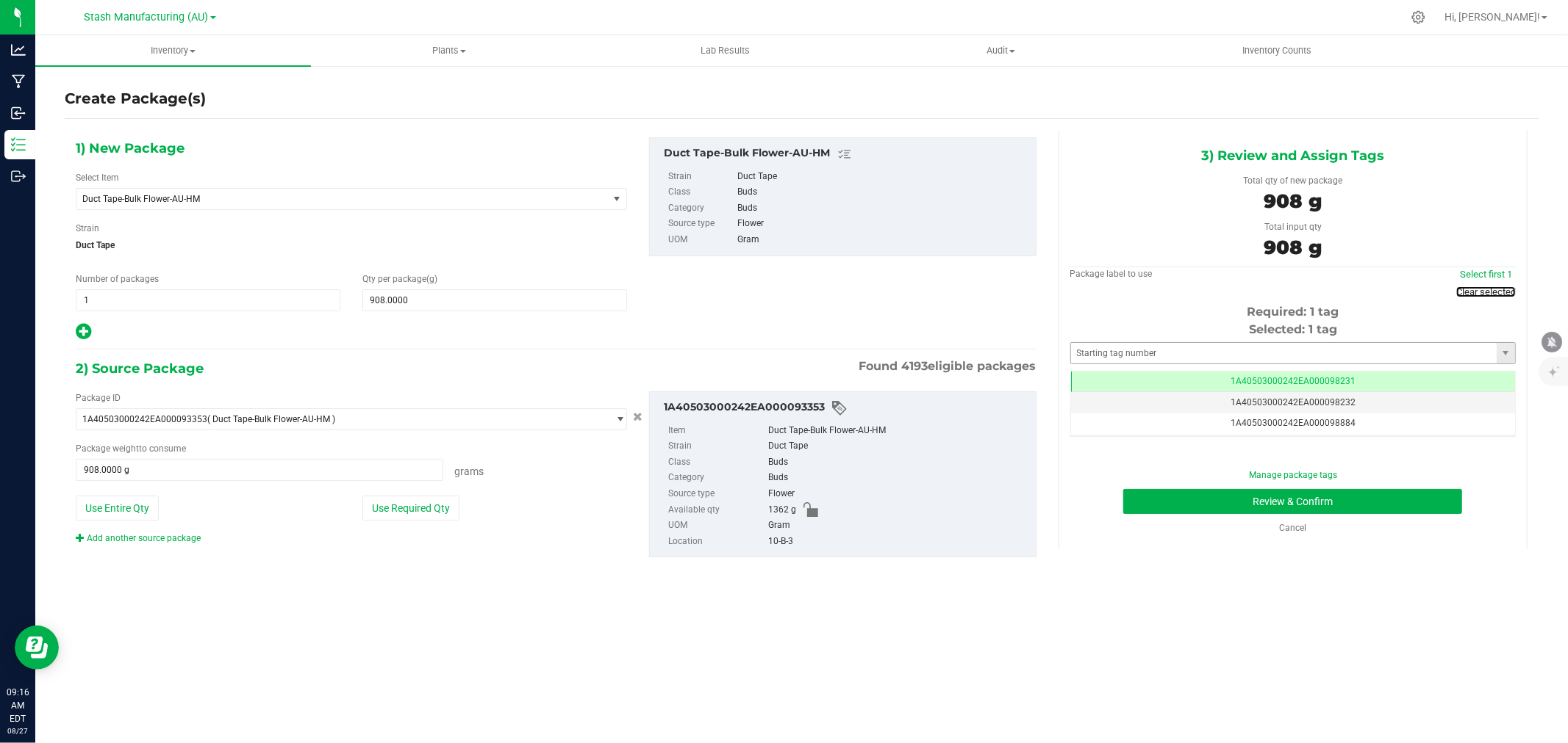
drag, startPoint x: 1489, startPoint y: 290, endPoint x: 1365, endPoint y: 333, distance: 131.2
click at [1489, 290] on link "Clear selected" at bounding box center [1486, 292] width 59 height 11
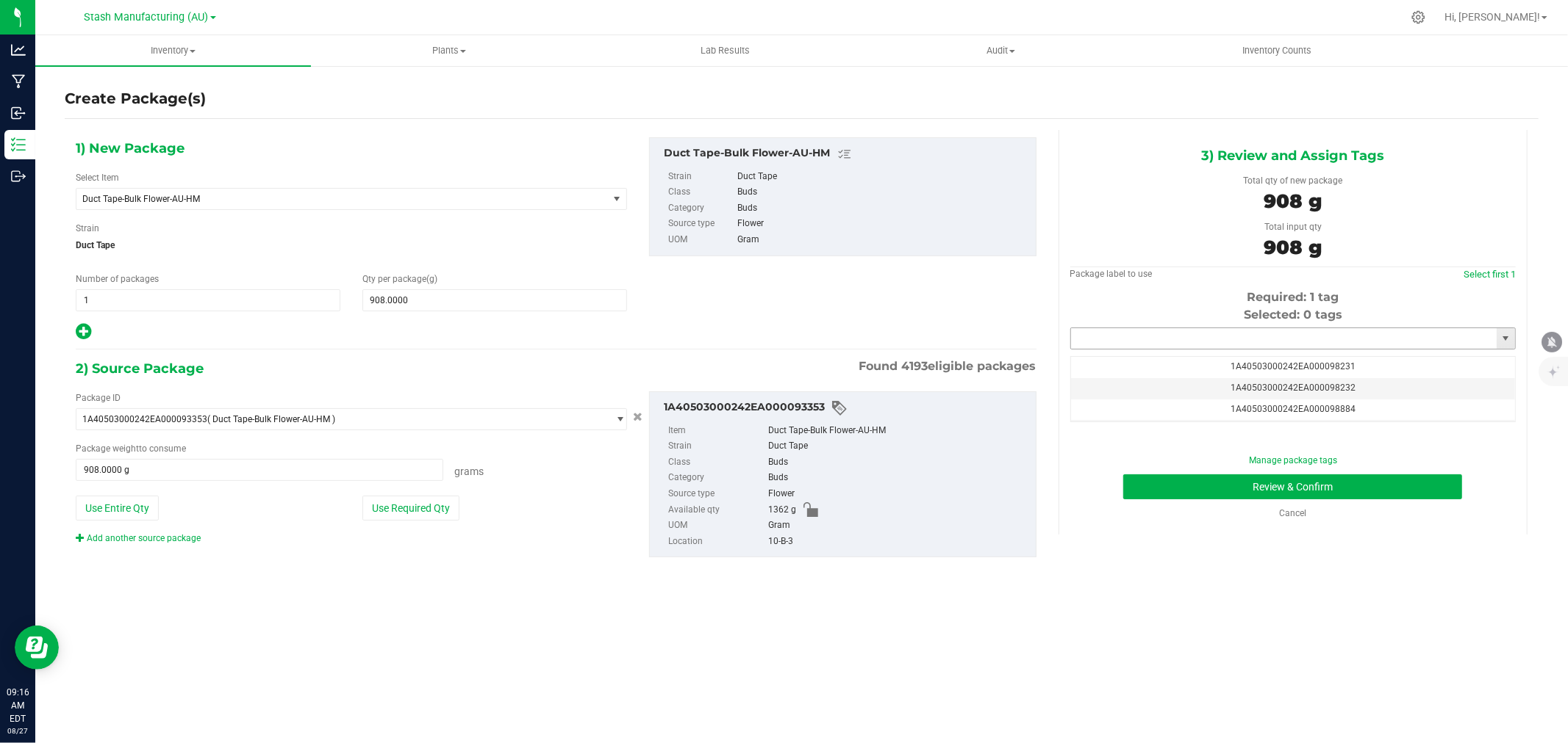
click at [1251, 346] on input "text" at bounding box center [1284, 338] width 426 height 21
click at [1203, 361] on li "1A40503000242EA000099369" at bounding box center [1293, 364] width 443 height 22
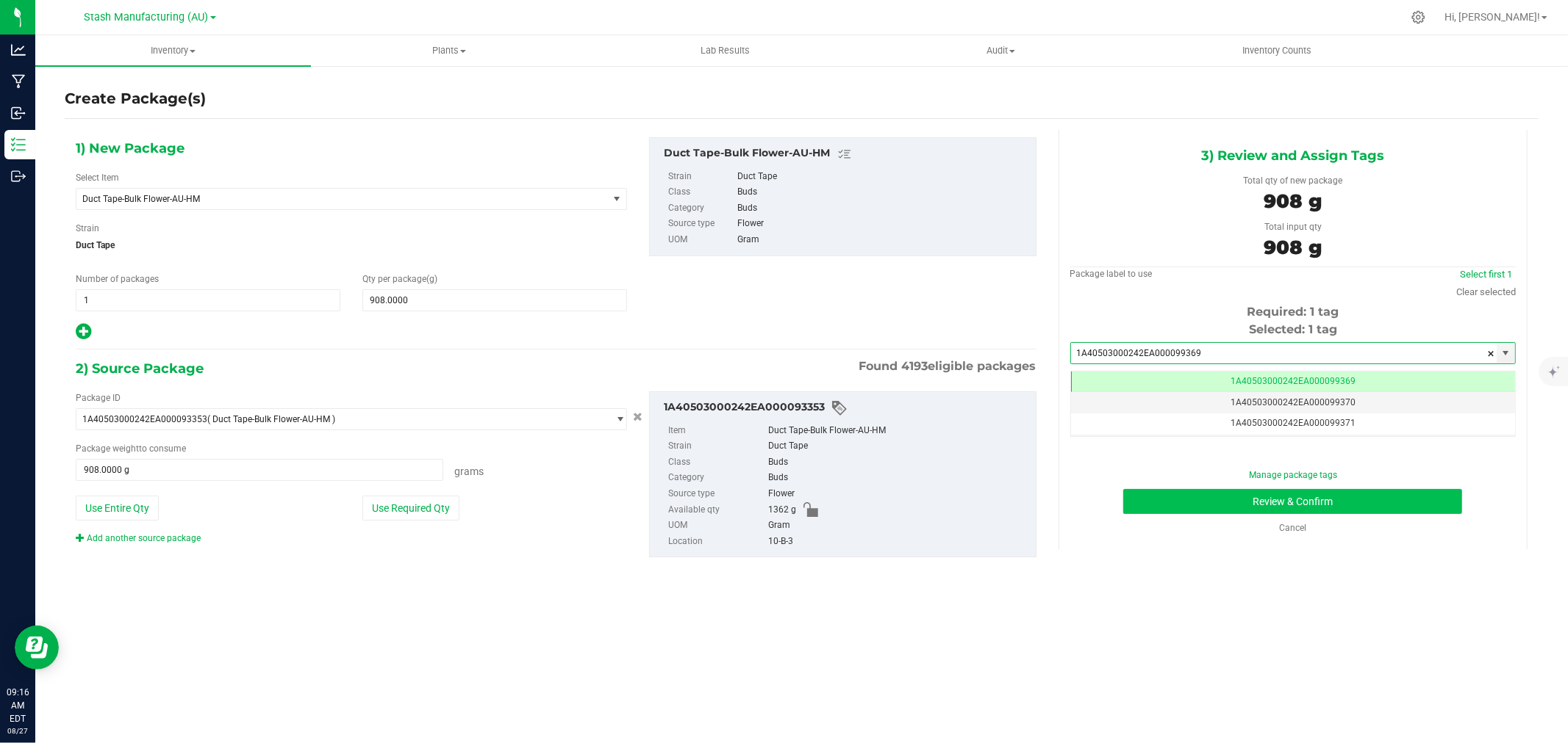
type input "1A40503000242EA000099369"
click at [1327, 503] on button "Review & Confirm" at bounding box center [1292, 501] width 339 height 25
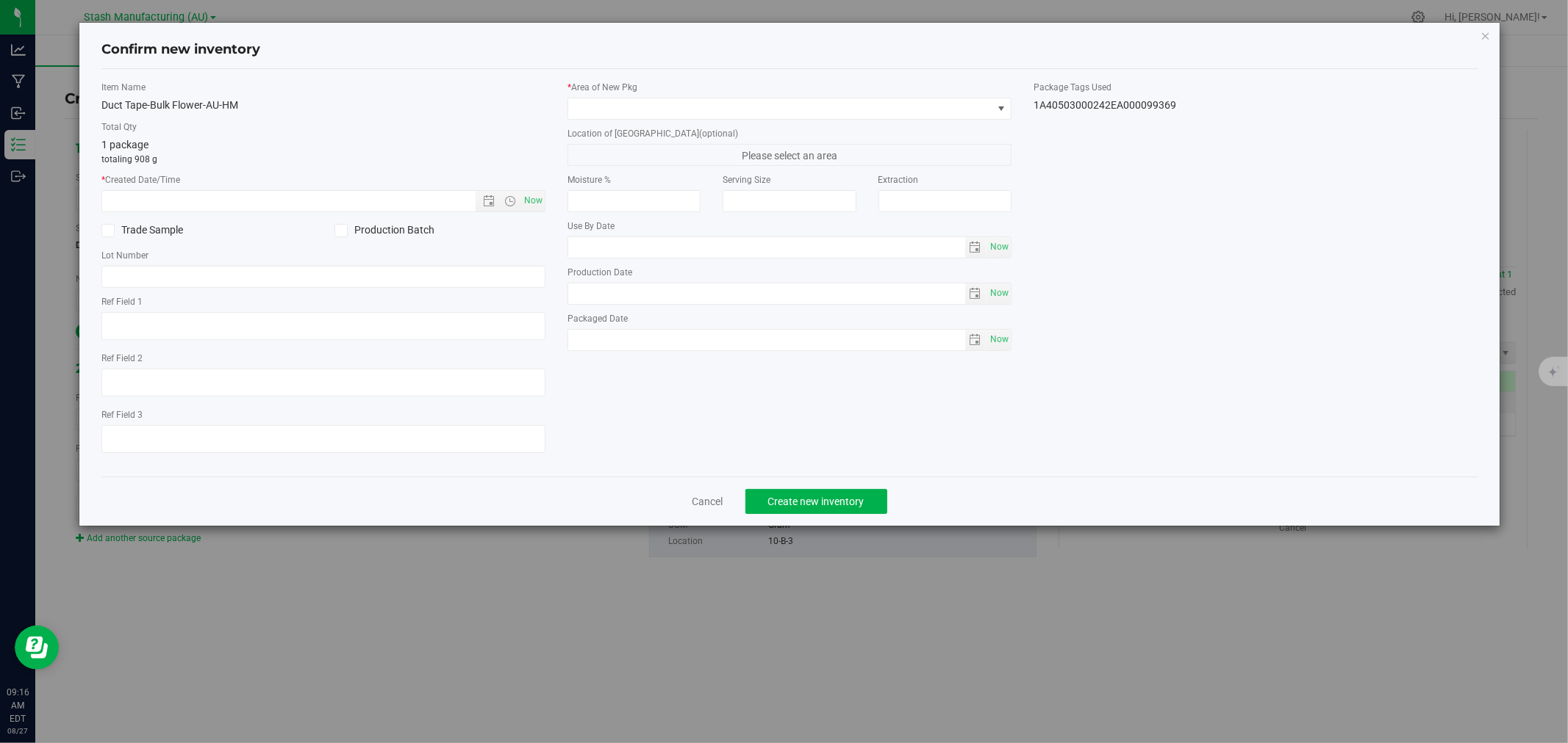
type input "[DATE]"
click at [533, 203] on span "Now" at bounding box center [533, 201] width 25 height 22
type input "[DATE] 9:16 AM"
click at [608, 107] on span at bounding box center [780, 108] width 424 height 21
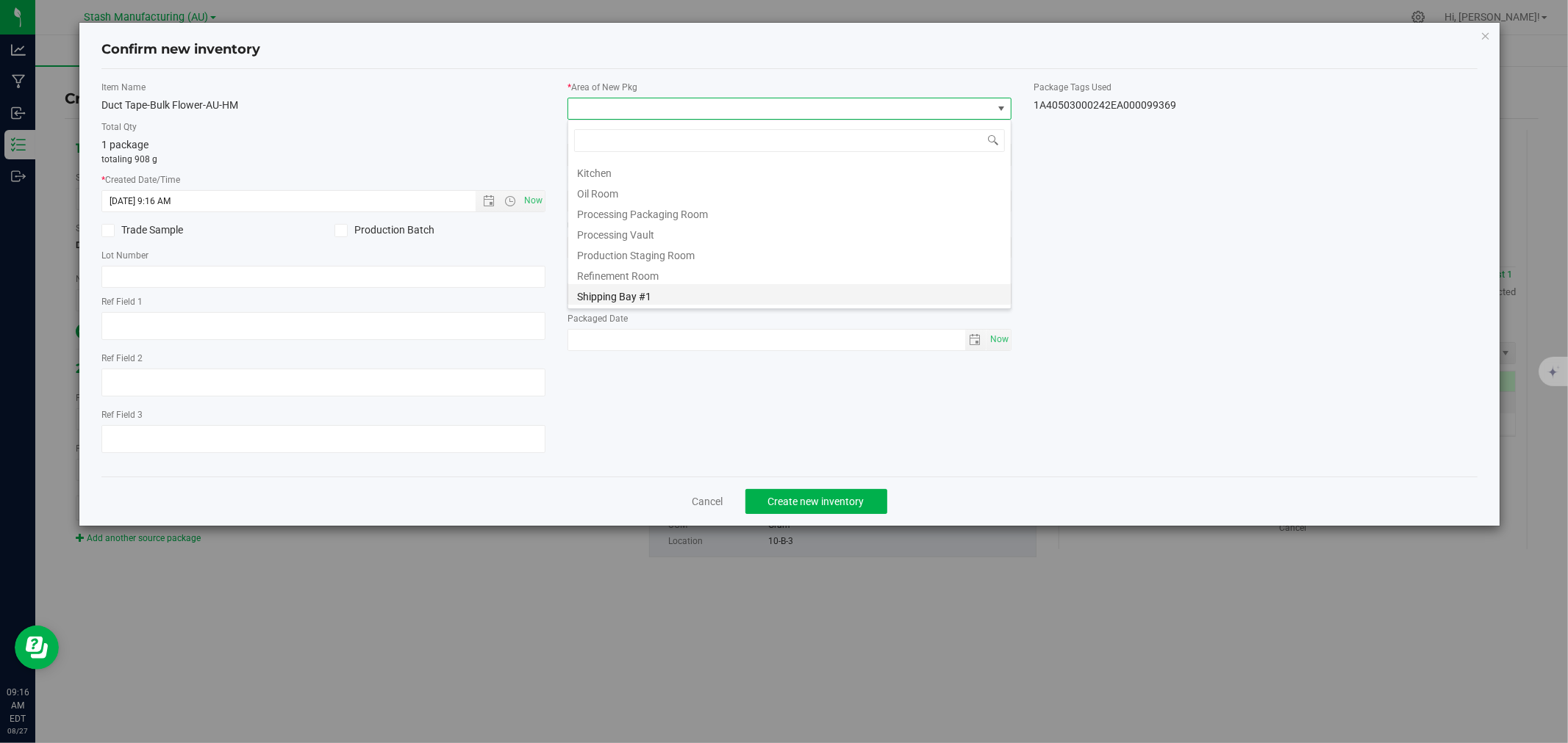
click at [627, 292] on li "Shipping Bay #1" at bounding box center [789, 294] width 442 height 21
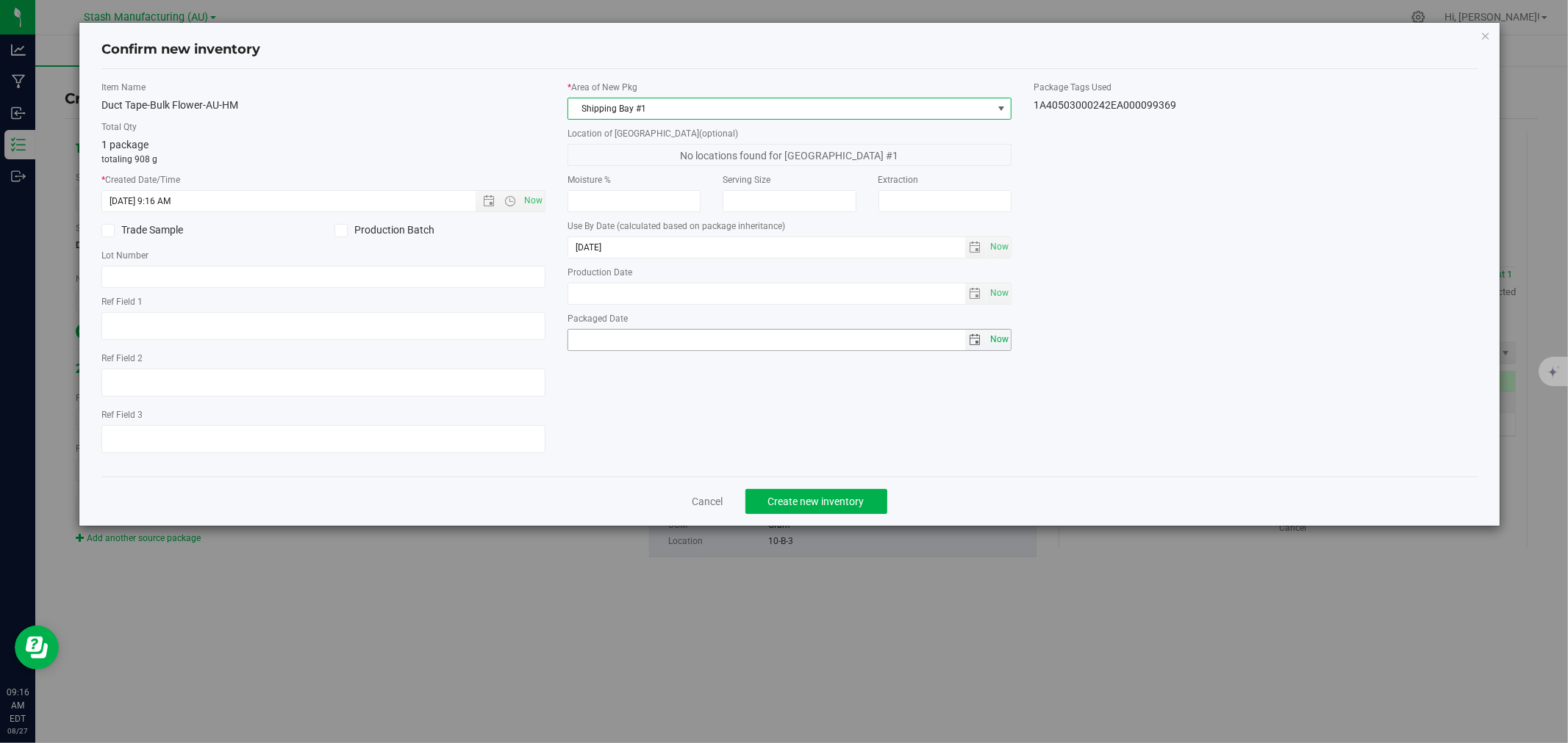
click at [994, 336] on span "Now" at bounding box center [998, 340] width 25 height 22
type input "[DATE]"
click at [817, 507] on span "Create new inventory" at bounding box center [816, 502] width 96 height 12
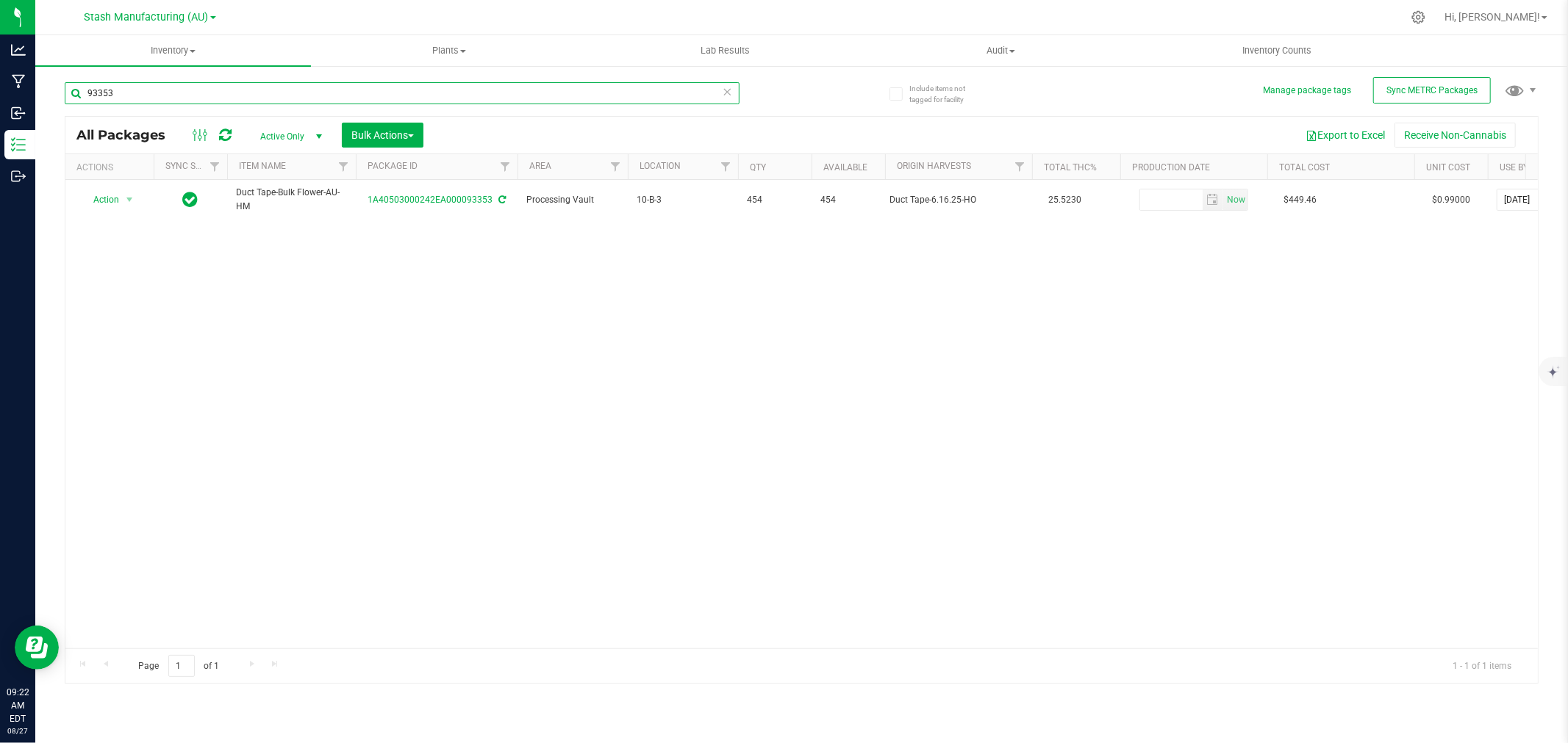
click at [152, 92] on input "93353" at bounding box center [402, 93] width 675 height 22
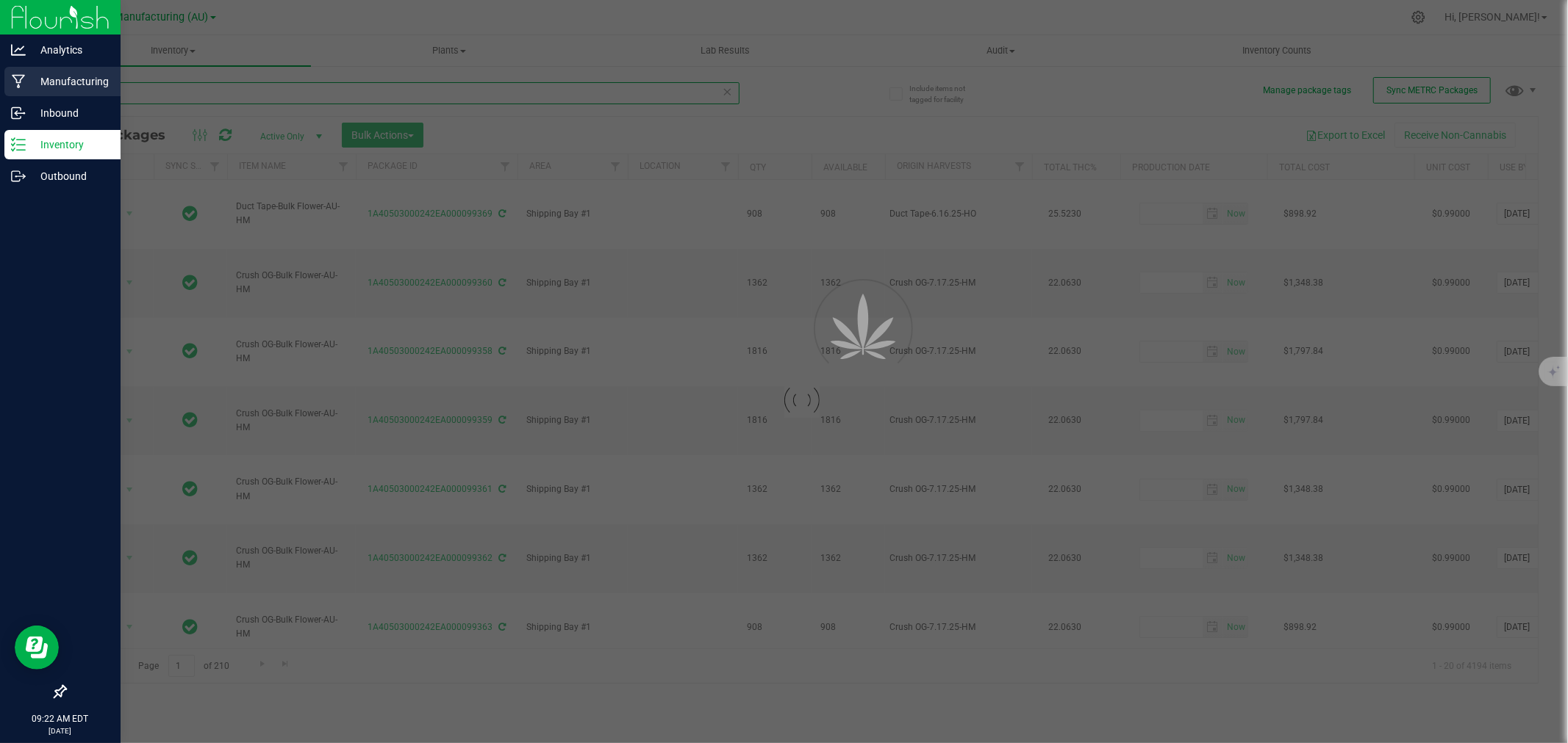
type input "97783"
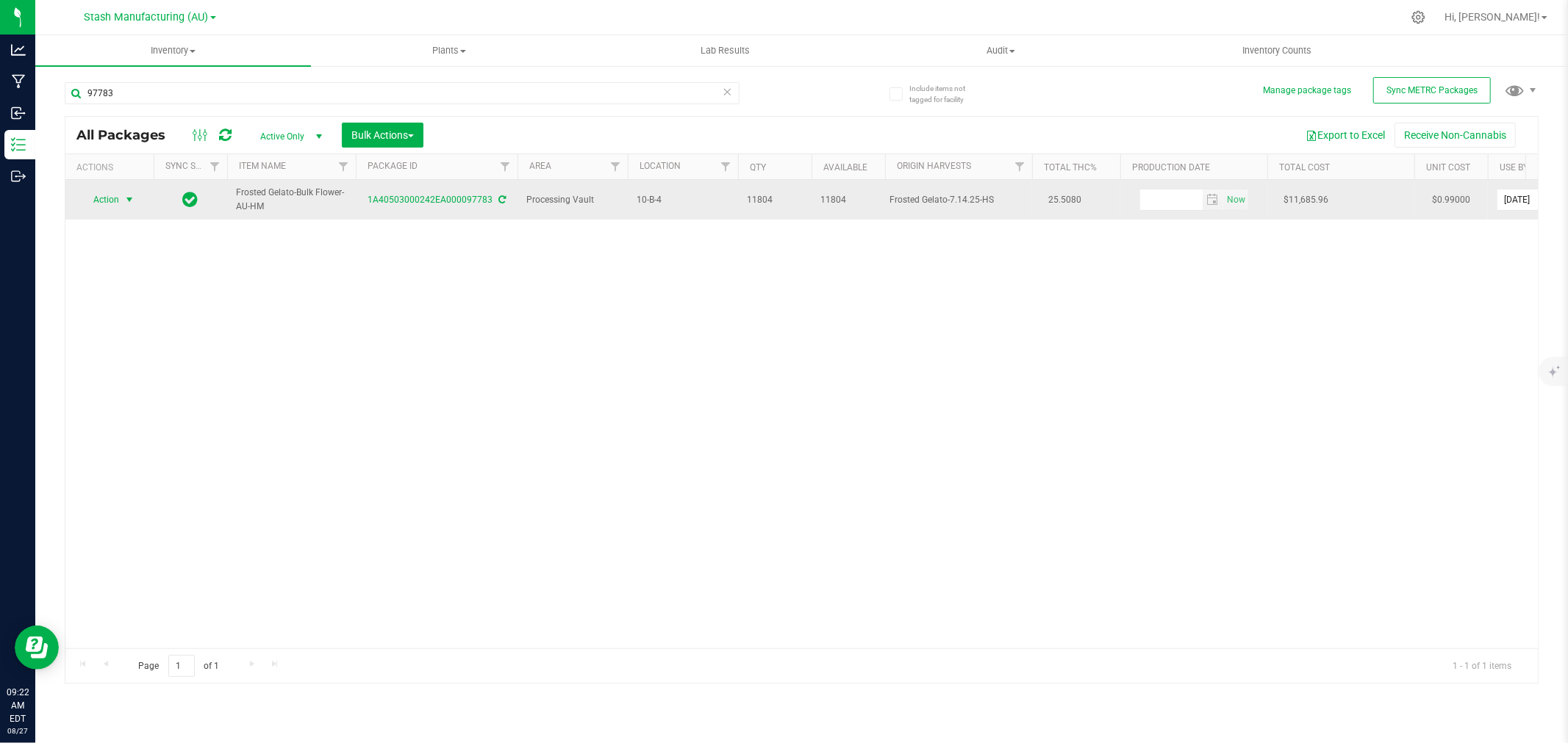
click at [118, 204] on span "Action" at bounding box center [100, 200] width 40 height 21
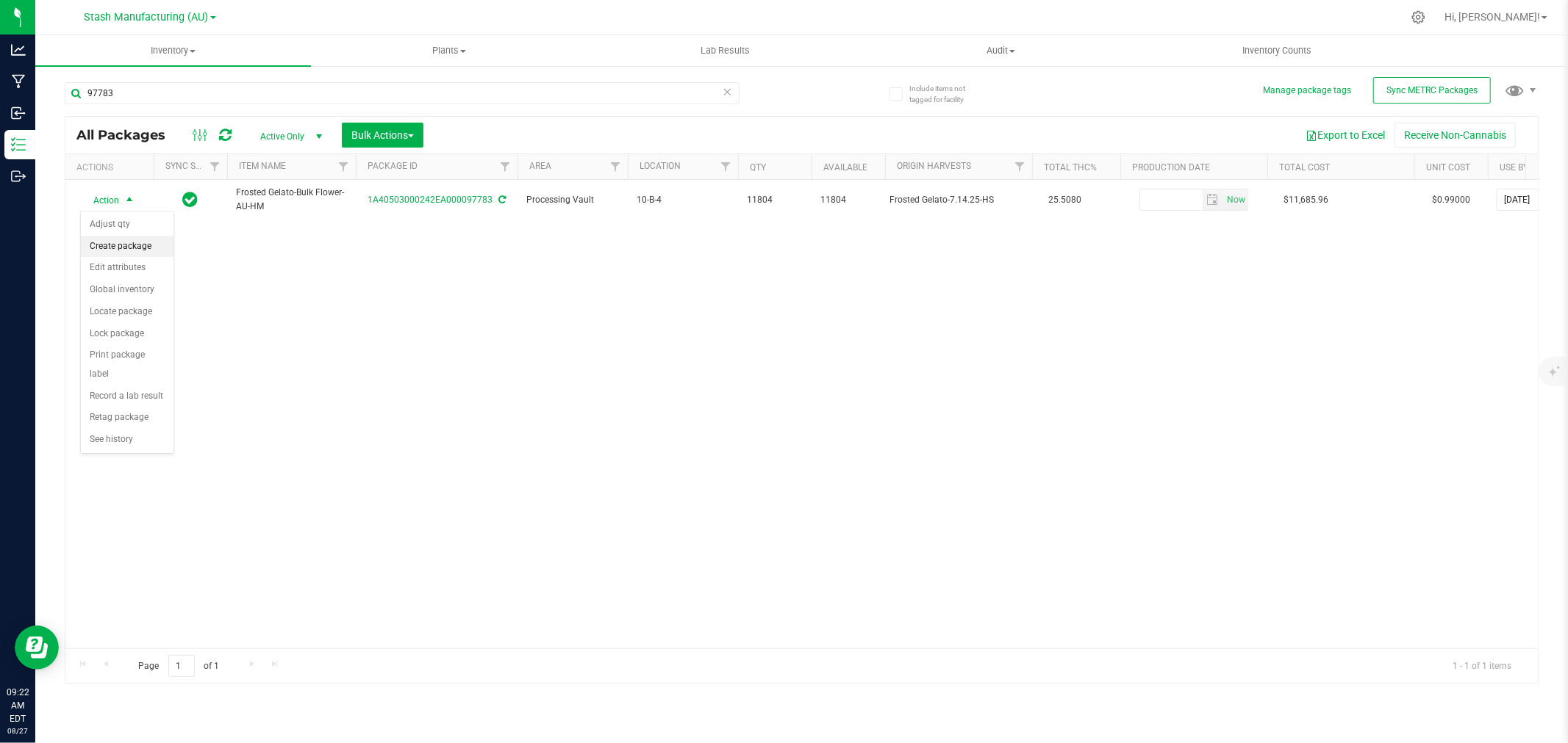
click at [121, 249] on li "Create package" at bounding box center [128, 246] width 93 height 22
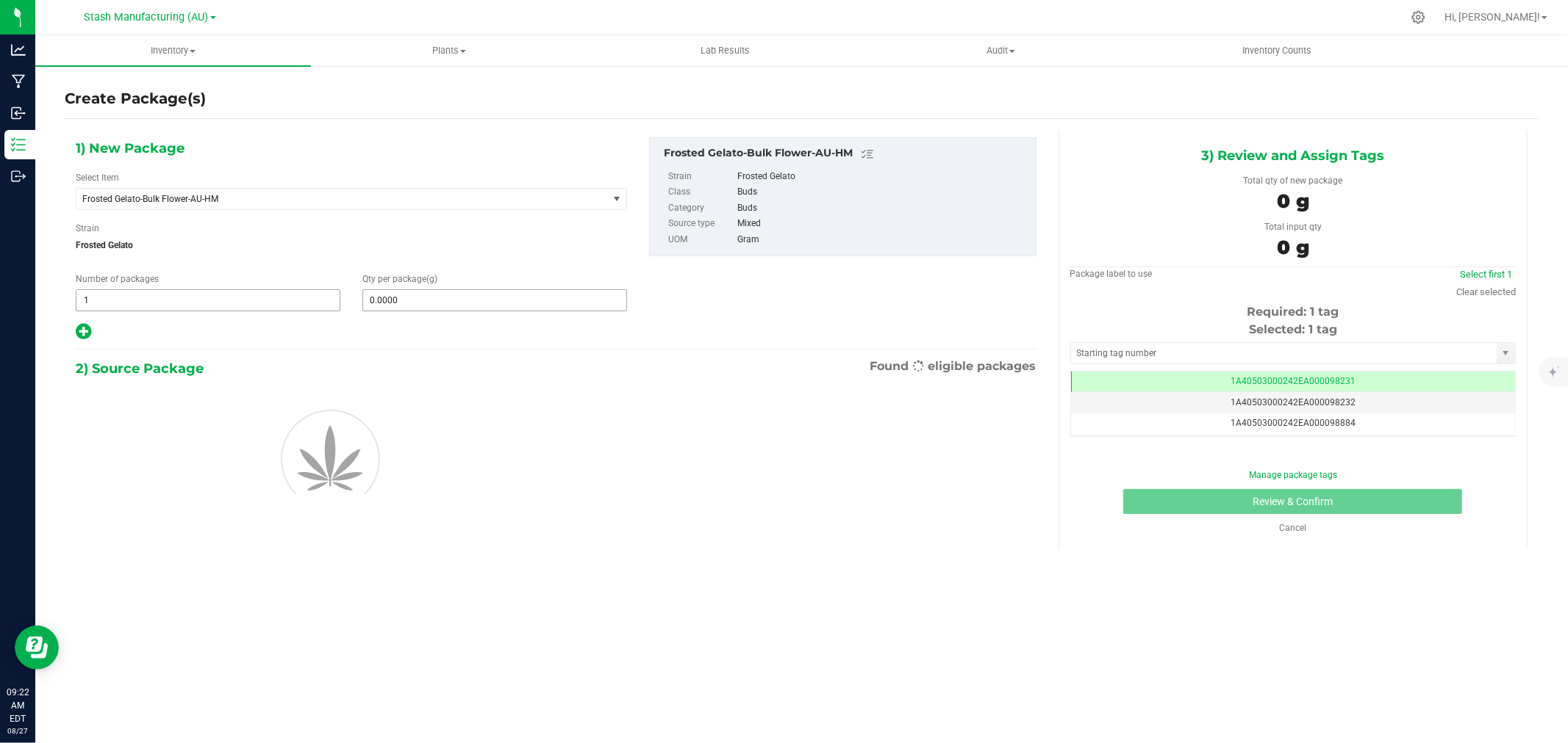
scroll to position [0, -1]
click at [478, 298] on span at bounding box center [494, 301] width 264 height 22
click at [478, 298] on input "text" at bounding box center [495, 300] width 263 height 21
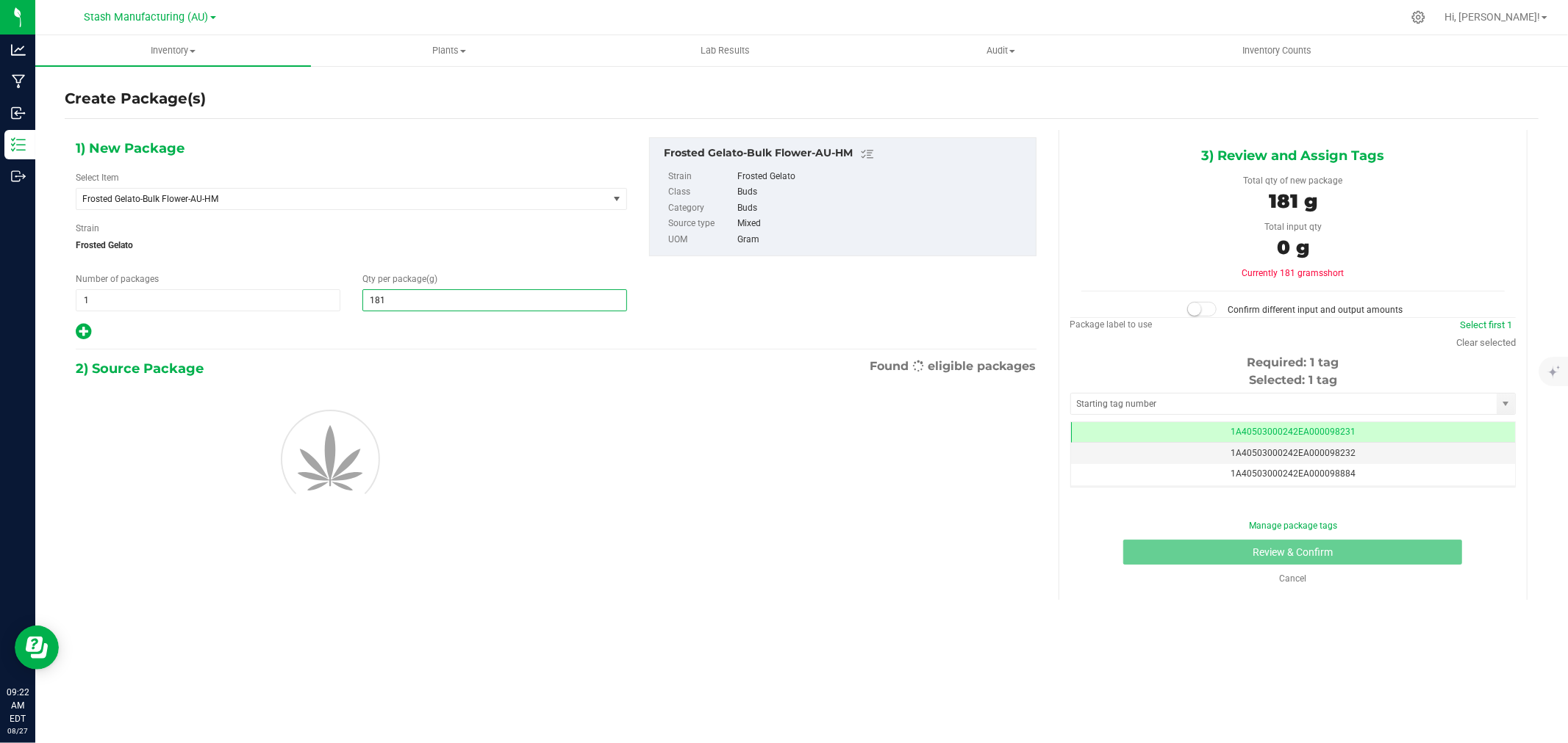
type input "1816"
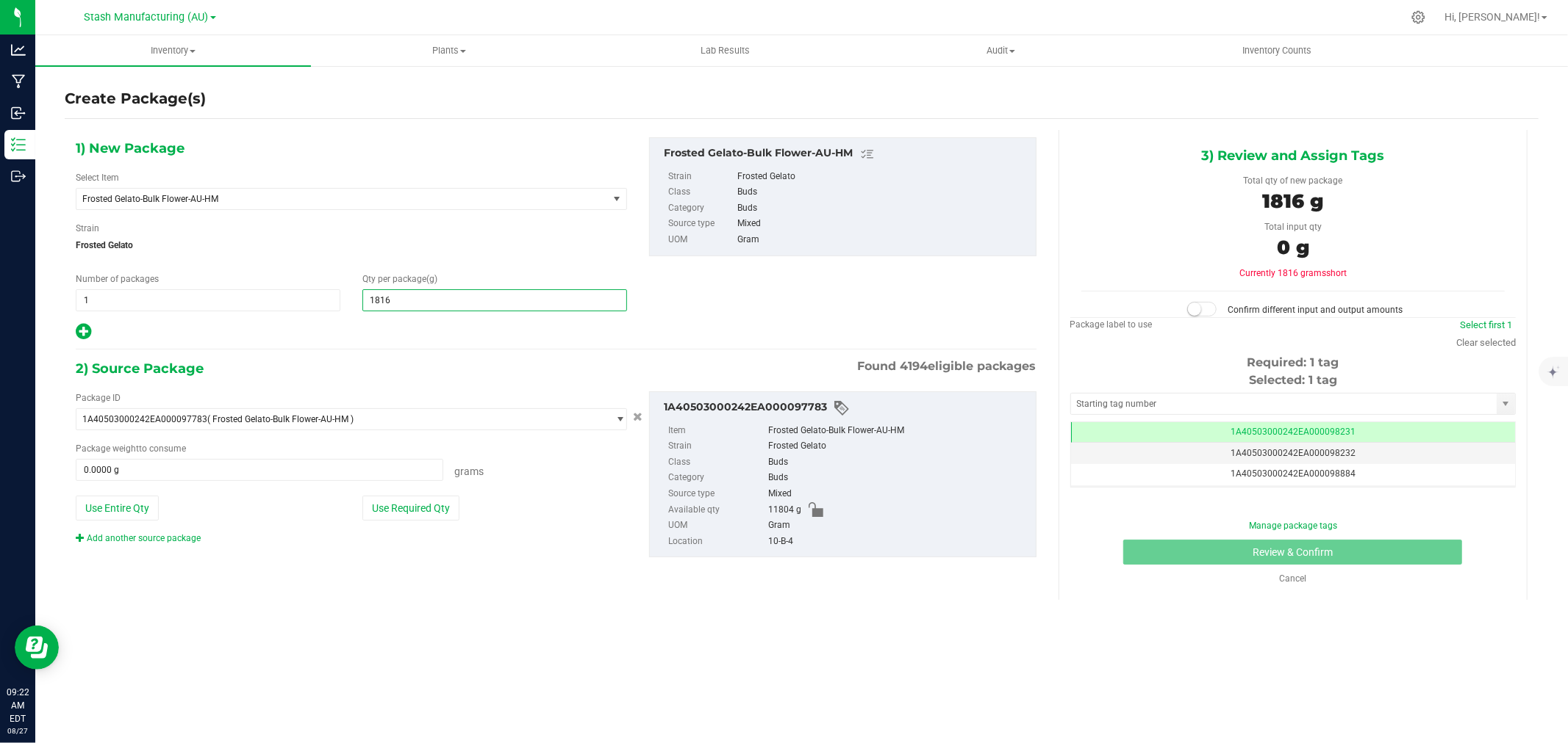
click at [84, 329] on icon at bounding box center [83, 331] width 16 height 19
type input "1,816.0000"
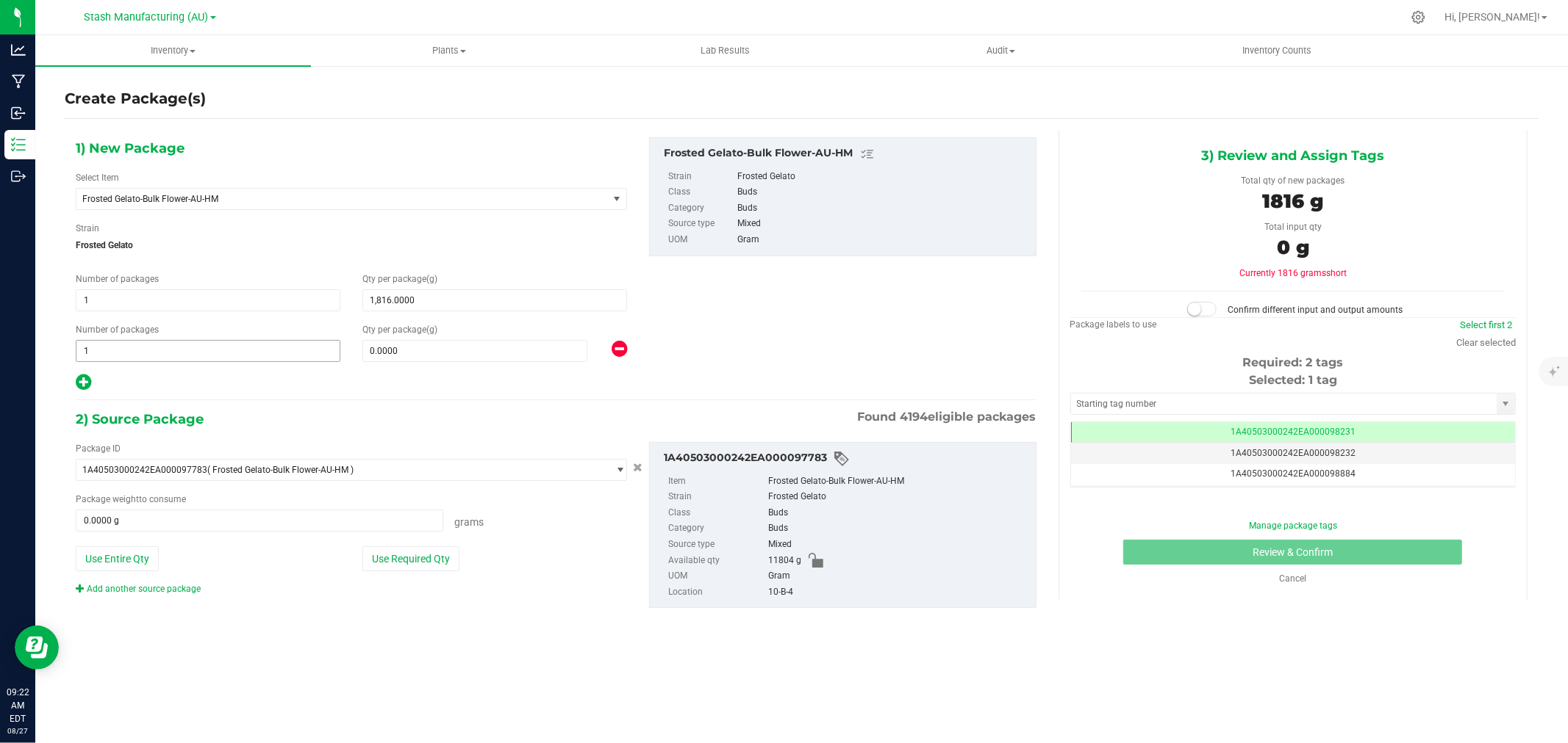
click at [110, 355] on span "1 1" at bounding box center [207, 351] width 264 height 22
click at [110, 354] on input "1" at bounding box center [208, 350] width 263 height 21
type input "6"
type input "908"
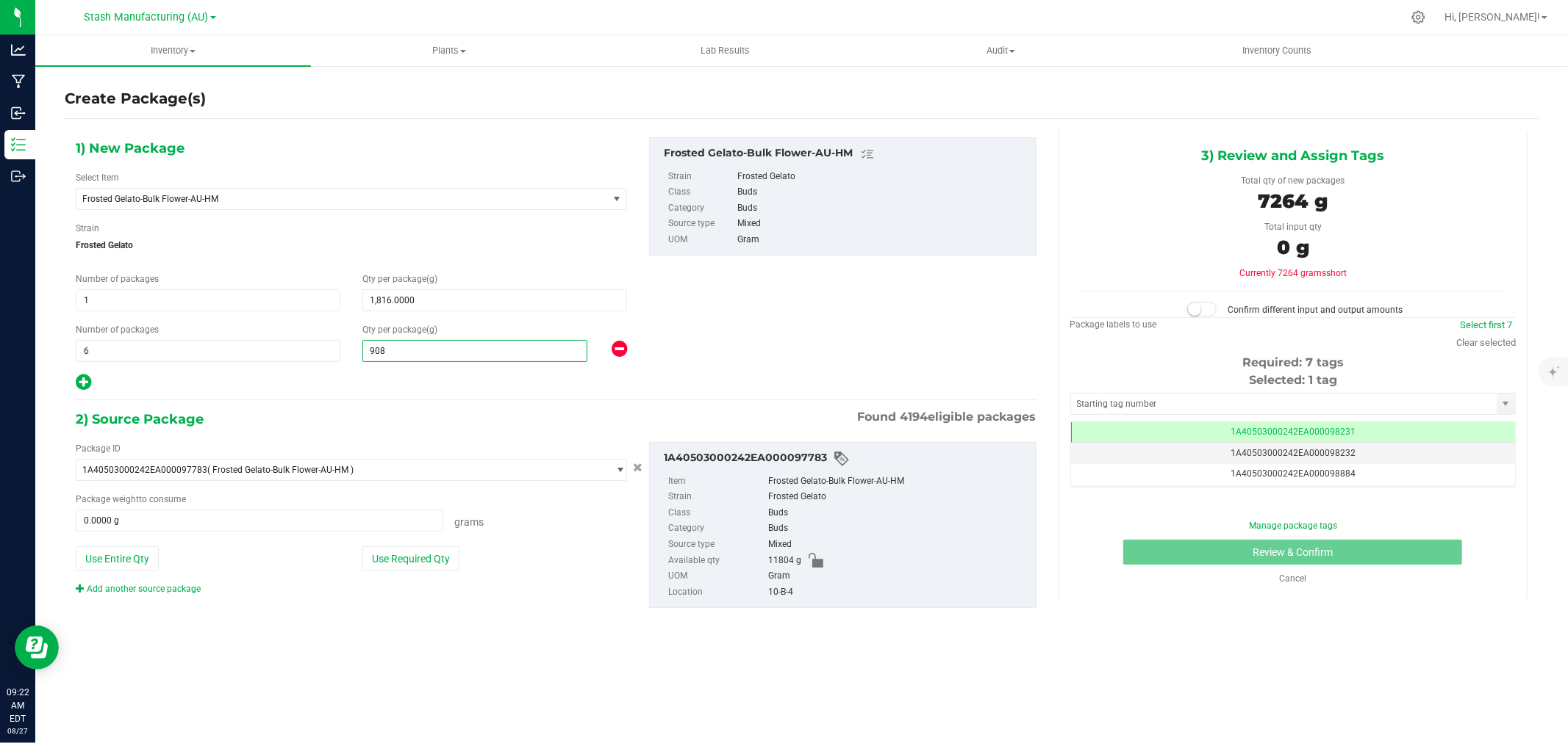
type input "908.0000"
click at [98, 385] on div at bounding box center [350, 382] width 551 height 19
click at [86, 384] on icon at bounding box center [83, 382] width 16 height 19
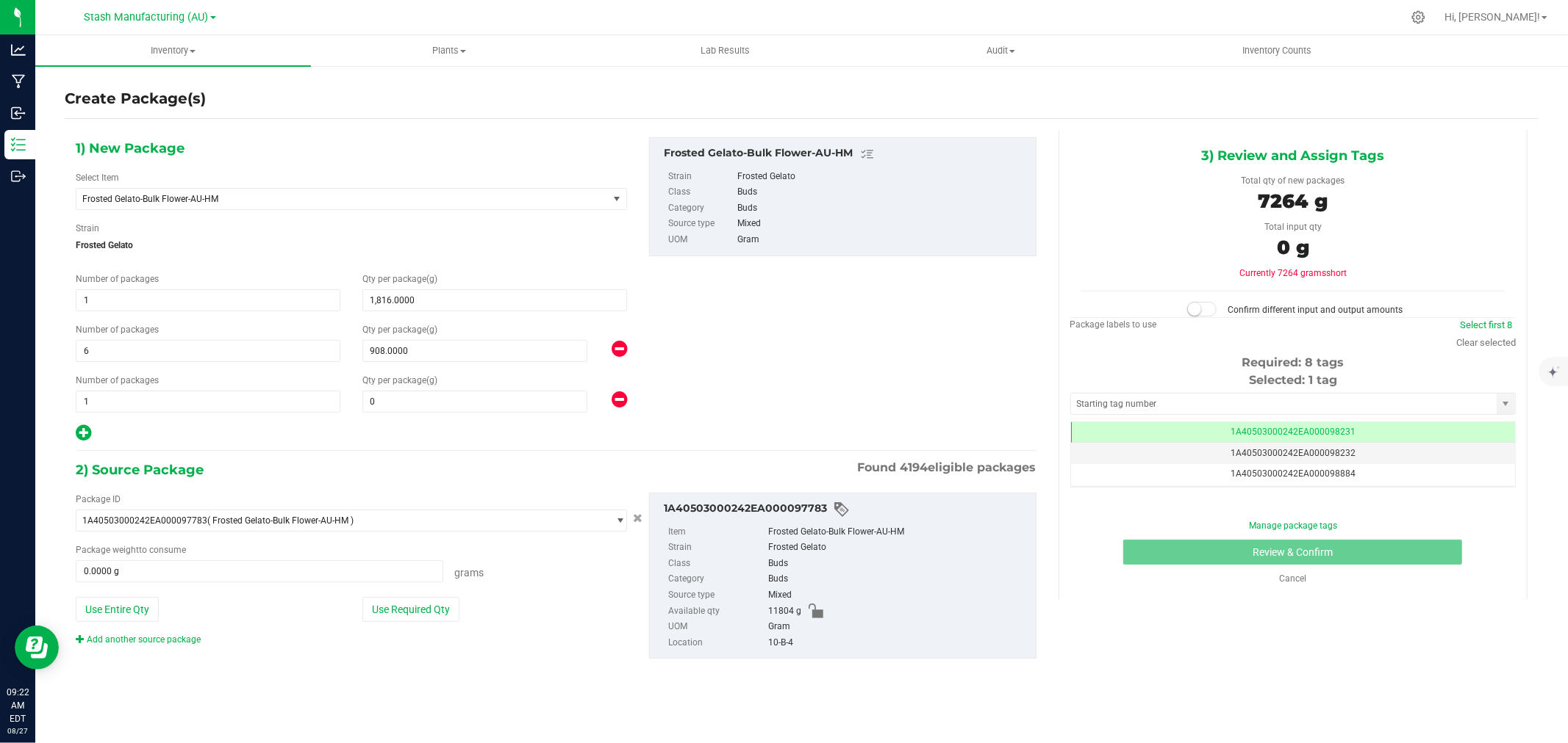
type input "1,816.0000"
type input "908.0000"
type input "0.0000"
click at [123, 405] on span "1 1" at bounding box center [207, 402] width 264 height 22
click at [123, 405] on input "1" at bounding box center [208, 402] width 263 height 21
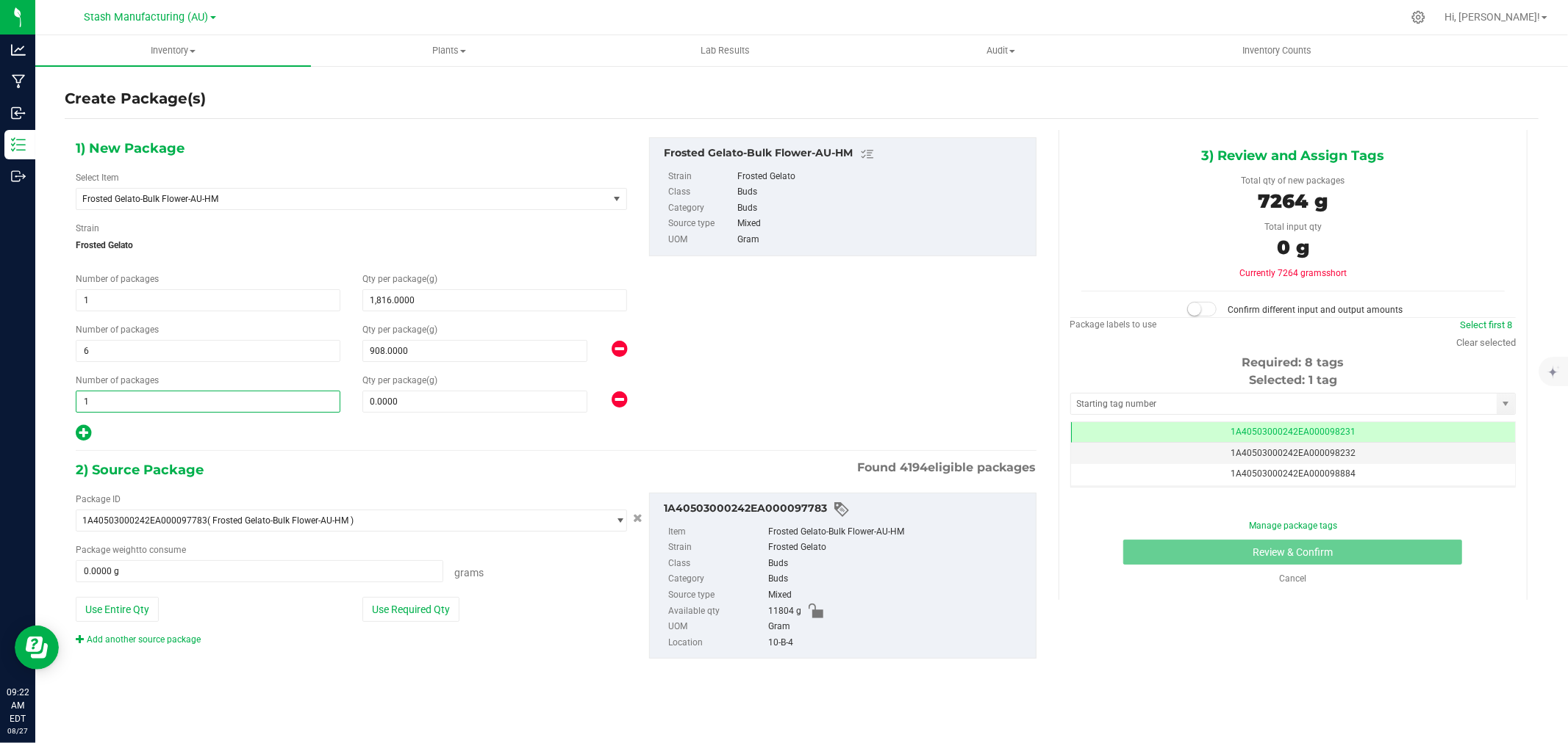
type input "4"
type input "454"
type input "454.0000"
click at [298, 434] on div at bounding box center [350, 432] width 551 height 19
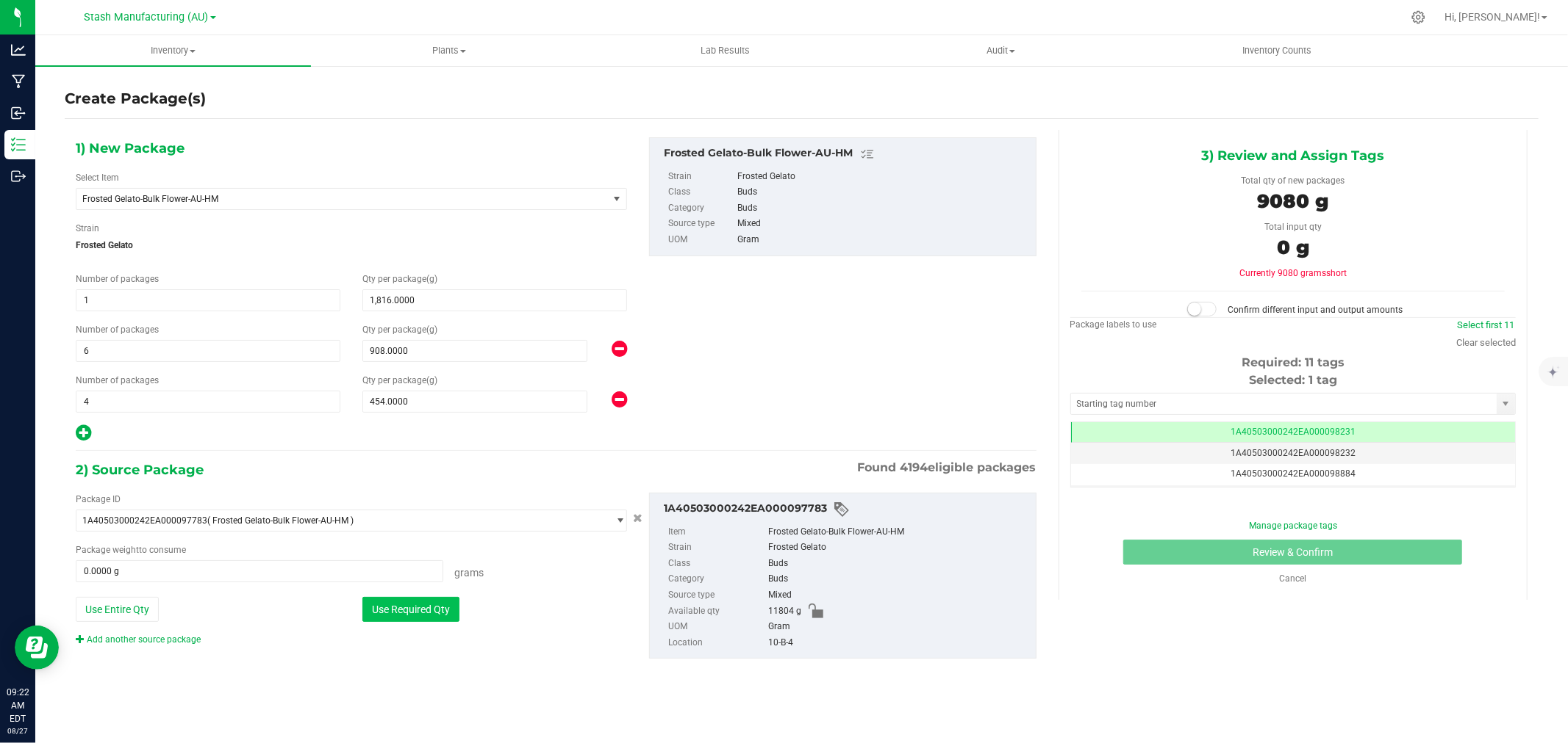
click at [421, 618] on button "Use Required Qty" at bounding box center [411, 609] width 97 height 25
type input "9080.0000 g"
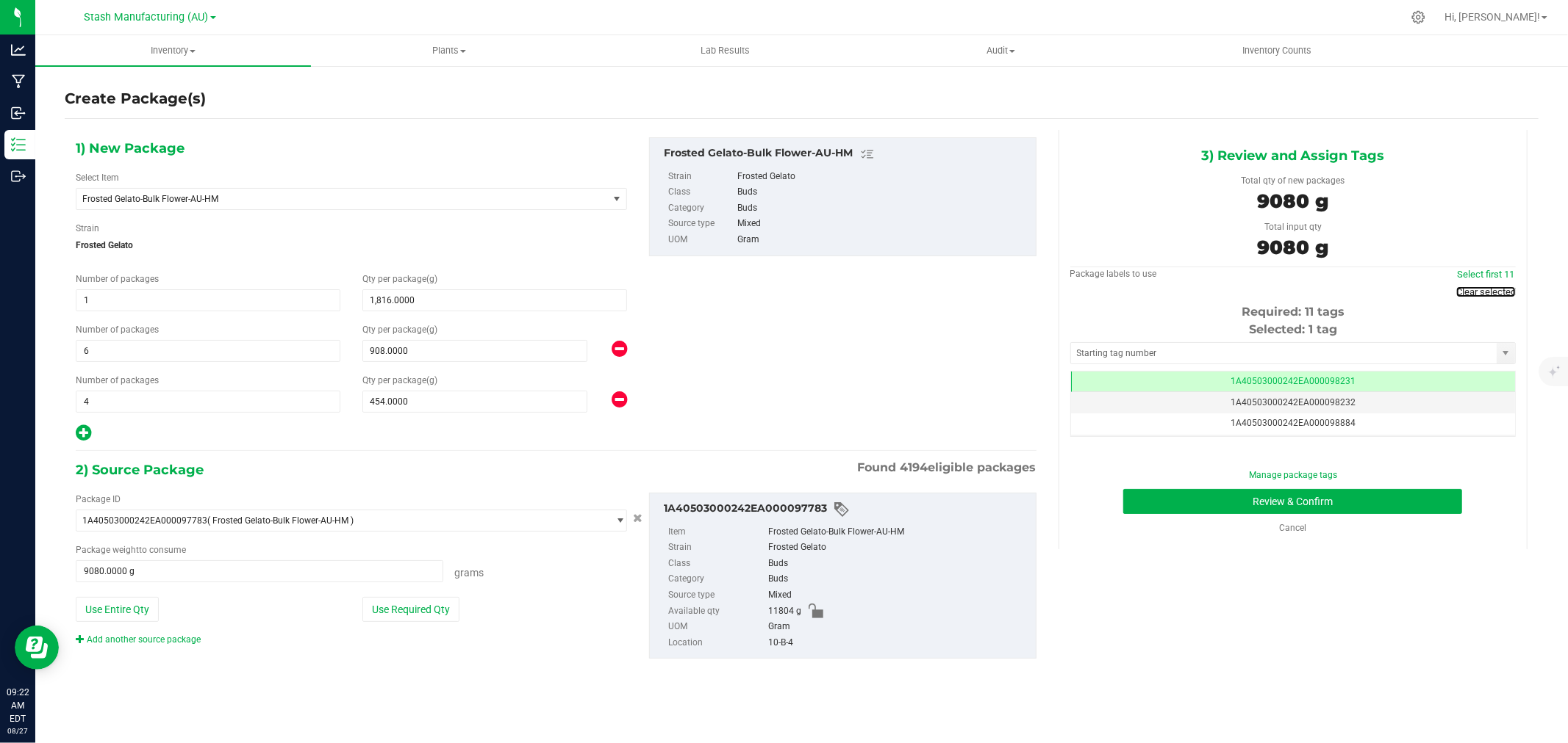
drag, startPoint x: 1493, startPoint y: 295, endPoint x: 1452, endPoint y: 315, distance: 45.6
click at [1493, 295] on link "Clear selected" at bounding box center [1486, 292] width 59 height 11
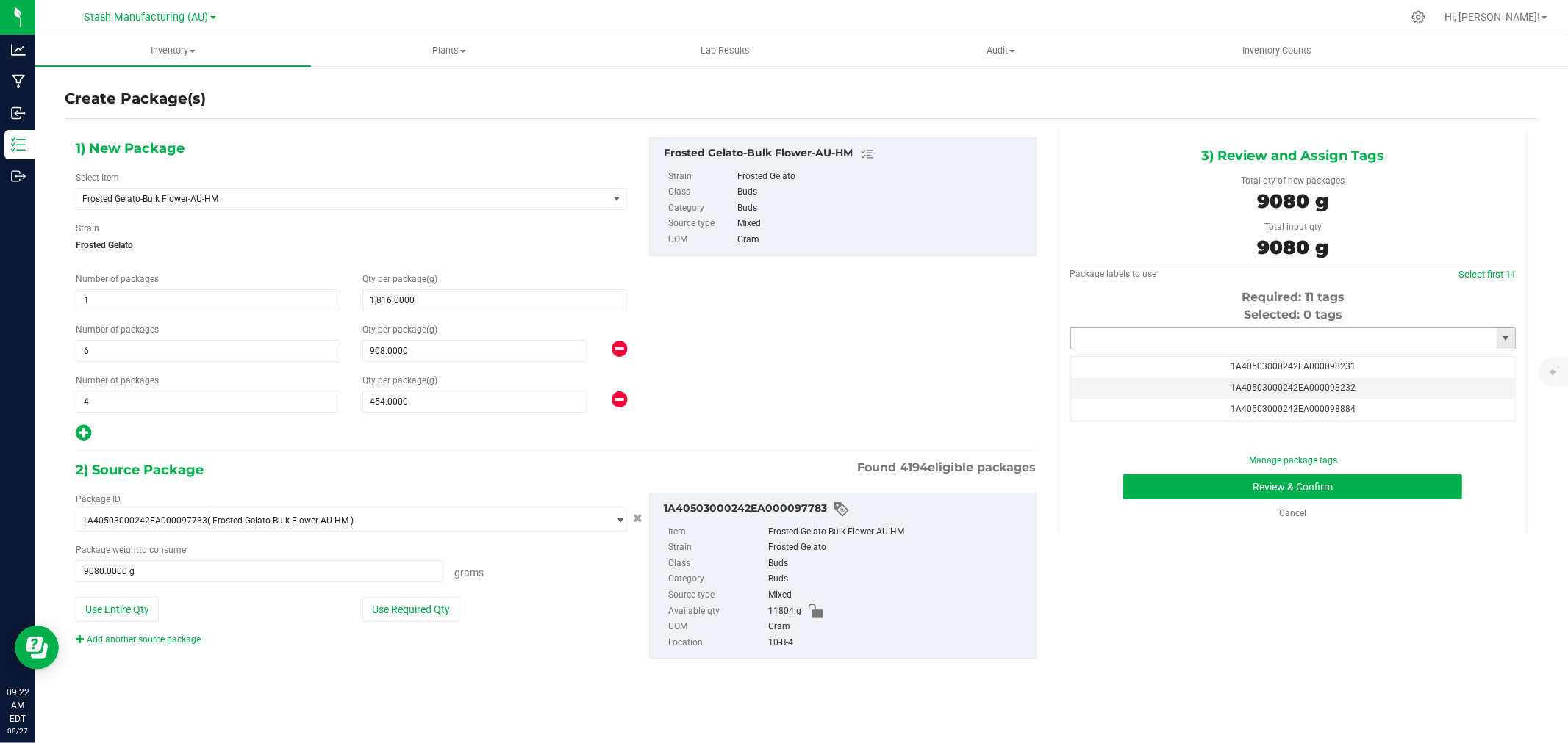
click at [1223, 338] on input "text" at bounding box center [1284, 338] width 426 height 21
click at [1213, 369] on li "1A40503000242EA000099370" at bounding box center [1293, 364] width 443 height 22
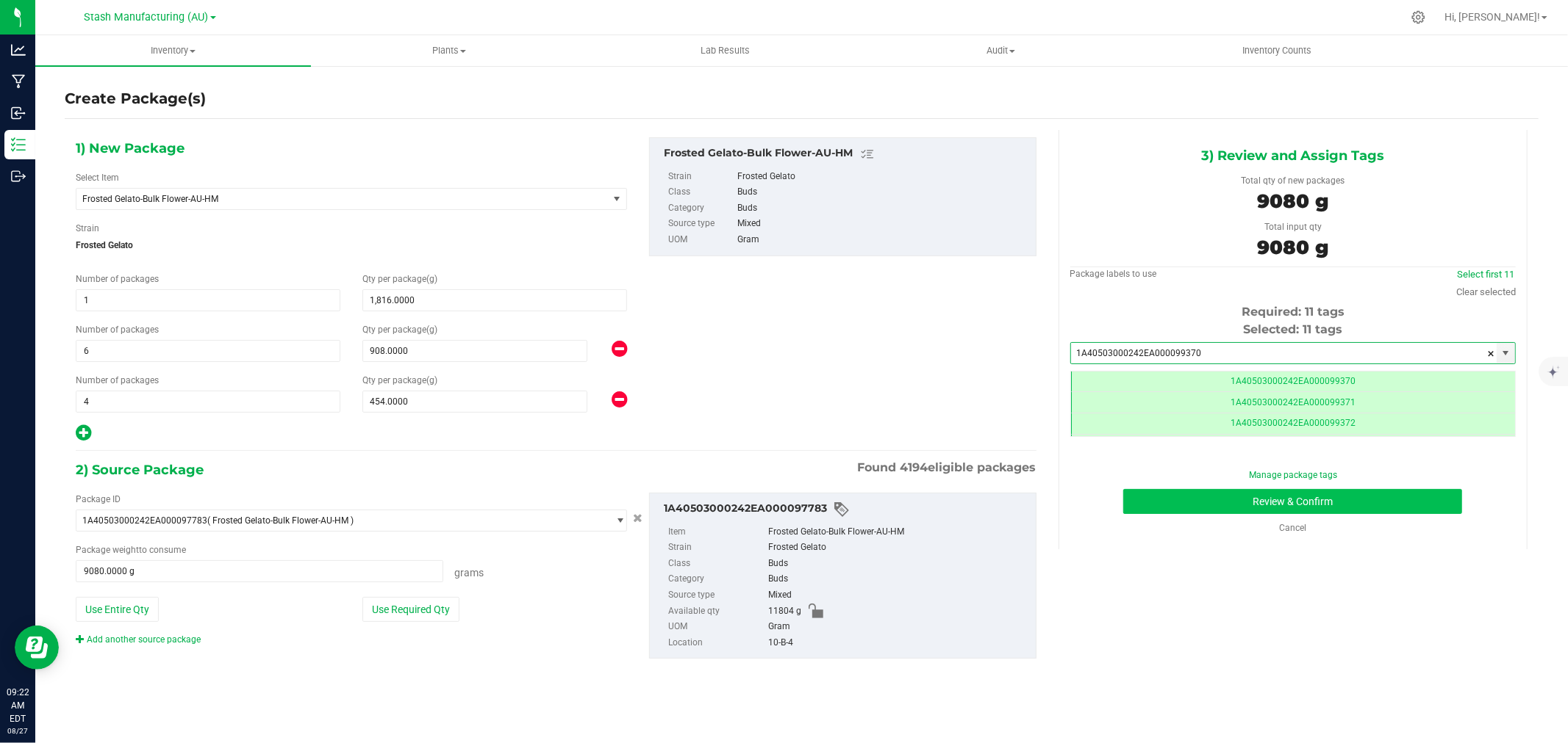
type input "1A40503000242EA000099370"
click at [1306, 497] on button "Review & Confirm" at bounding box center [1292, 501] width 339 height 25
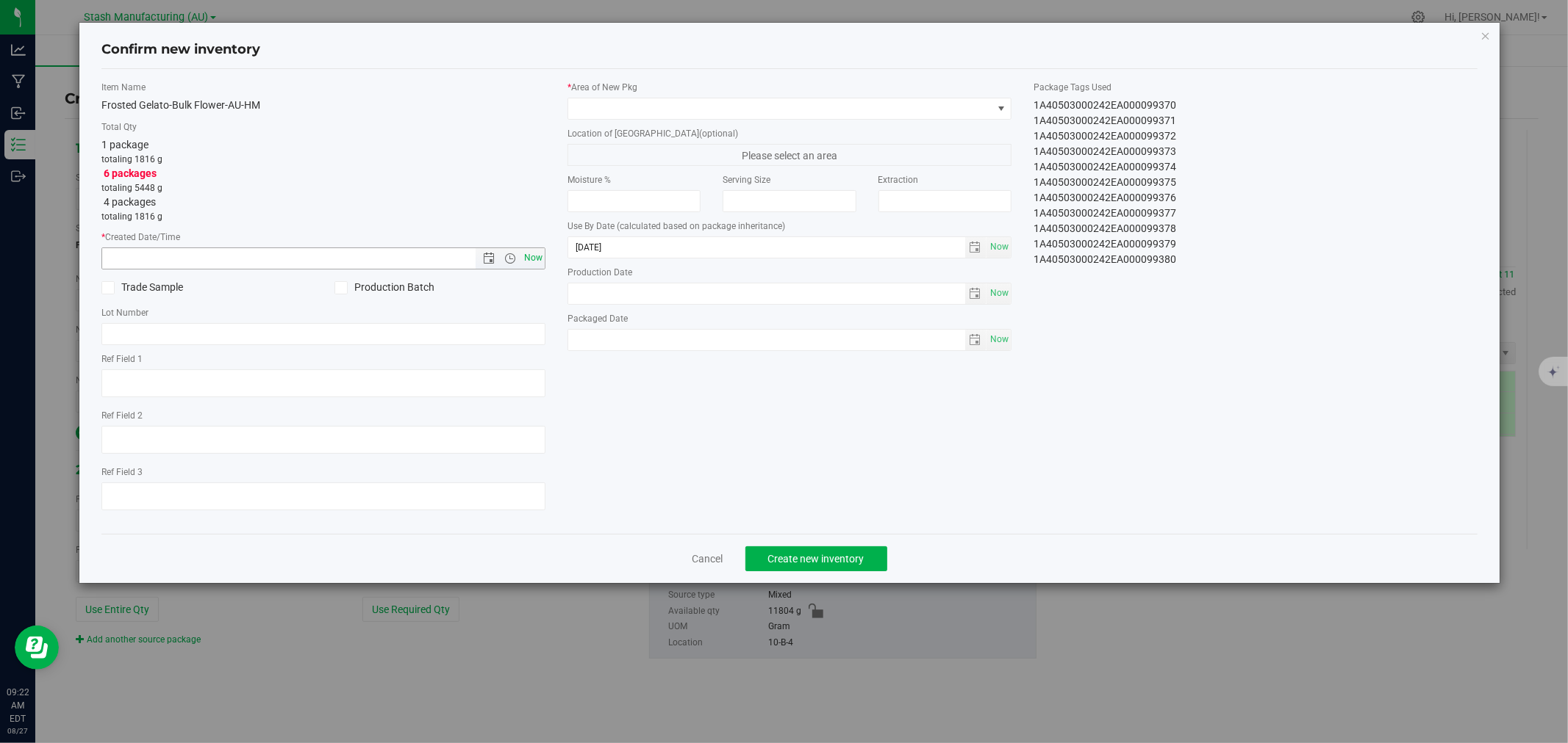
click at [538, 255] on span "Now" at bounding box center [533, 258] width 25 height 22
type input "[DATE] 9:23 AM"
click at [621, 111] on span at bounding box center [780, 108] width 424 height 21
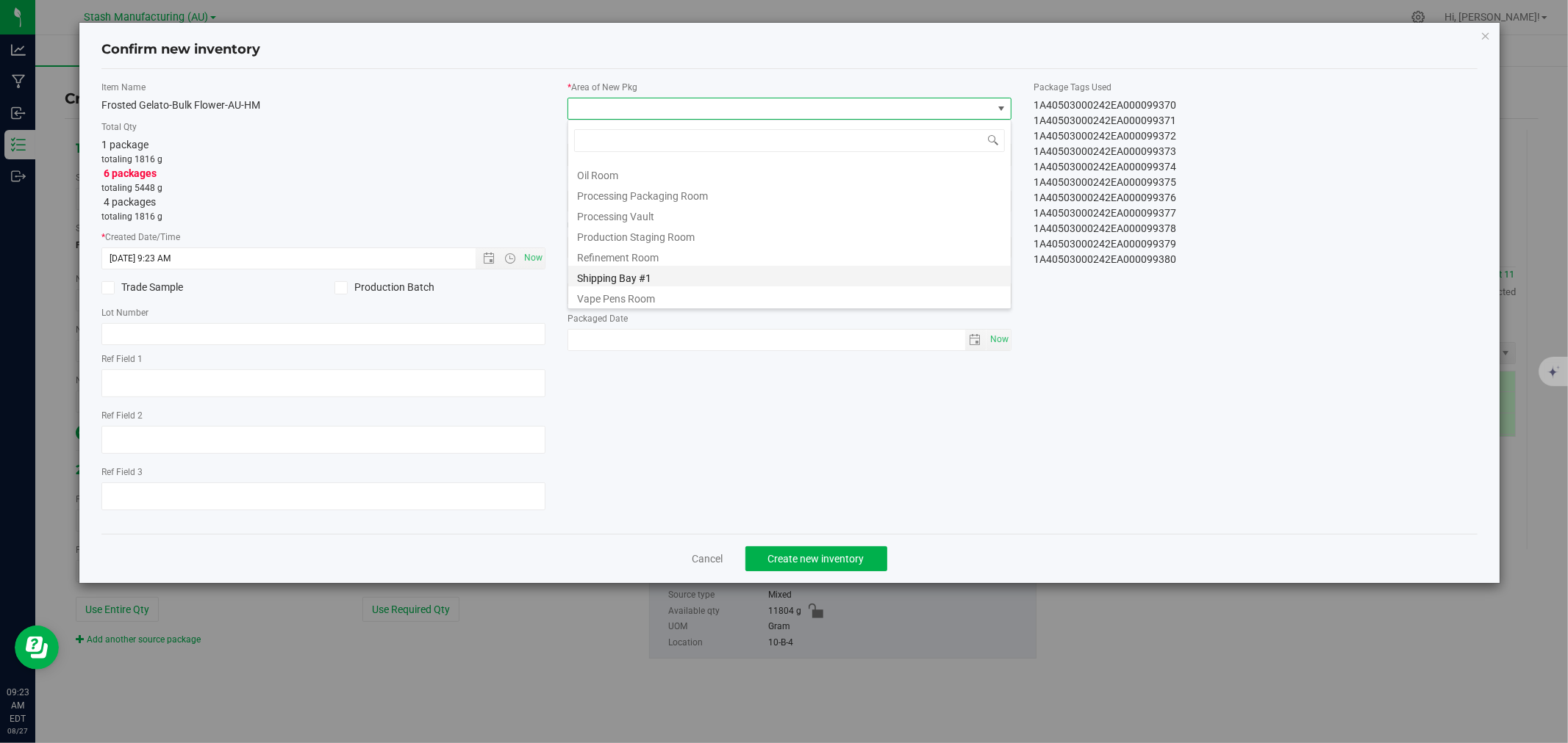
click at [628, 280] on li "Shipping Bay #1" at bounding box center [789, 276] width 442 height 21
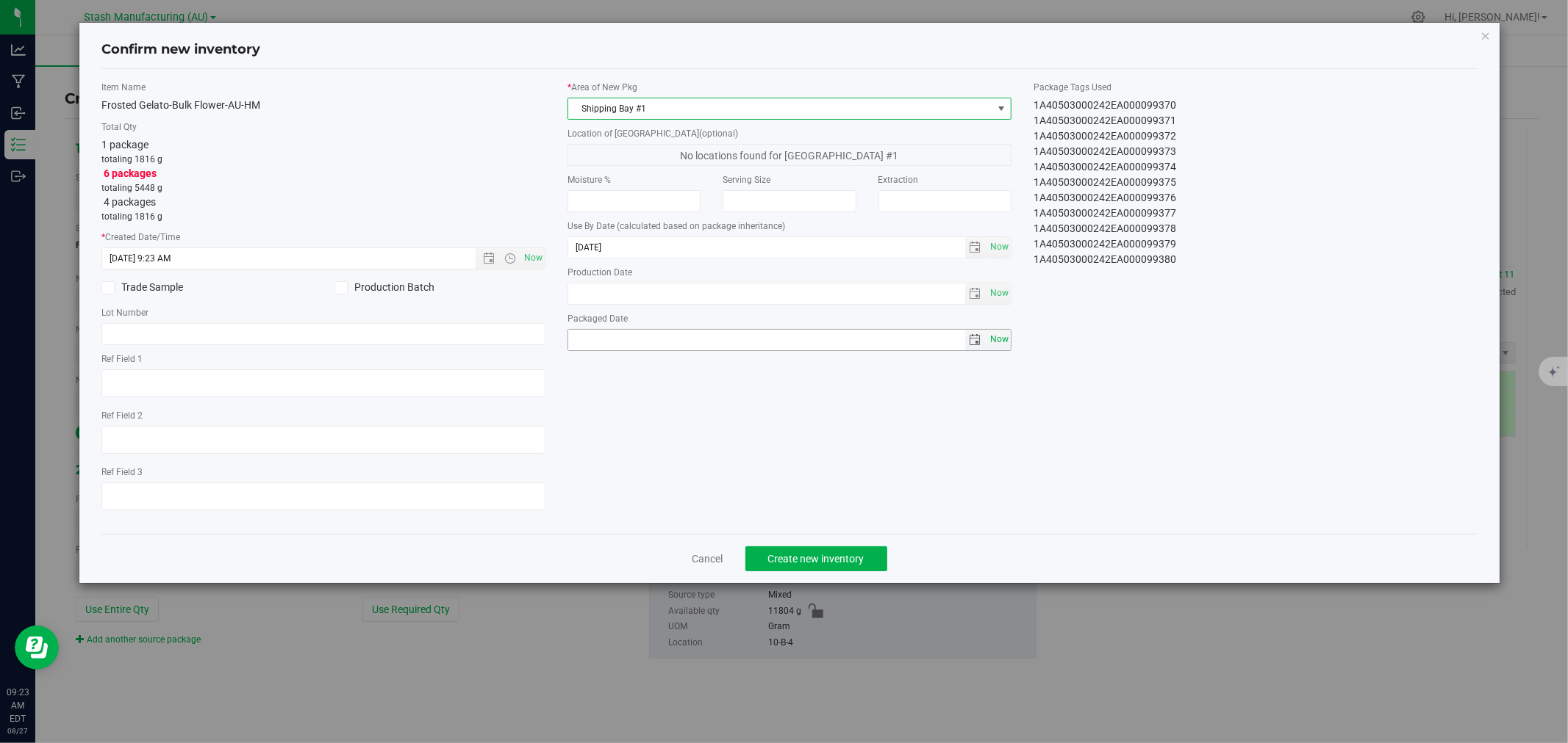
click at [995, 340] on span "Now" at bounding box center [998, 340] width 25 height 22
type input "[DATE]"
click at [821, 562] on span "Create new inventory" at bounding box center [816, 559] width 96 height 12
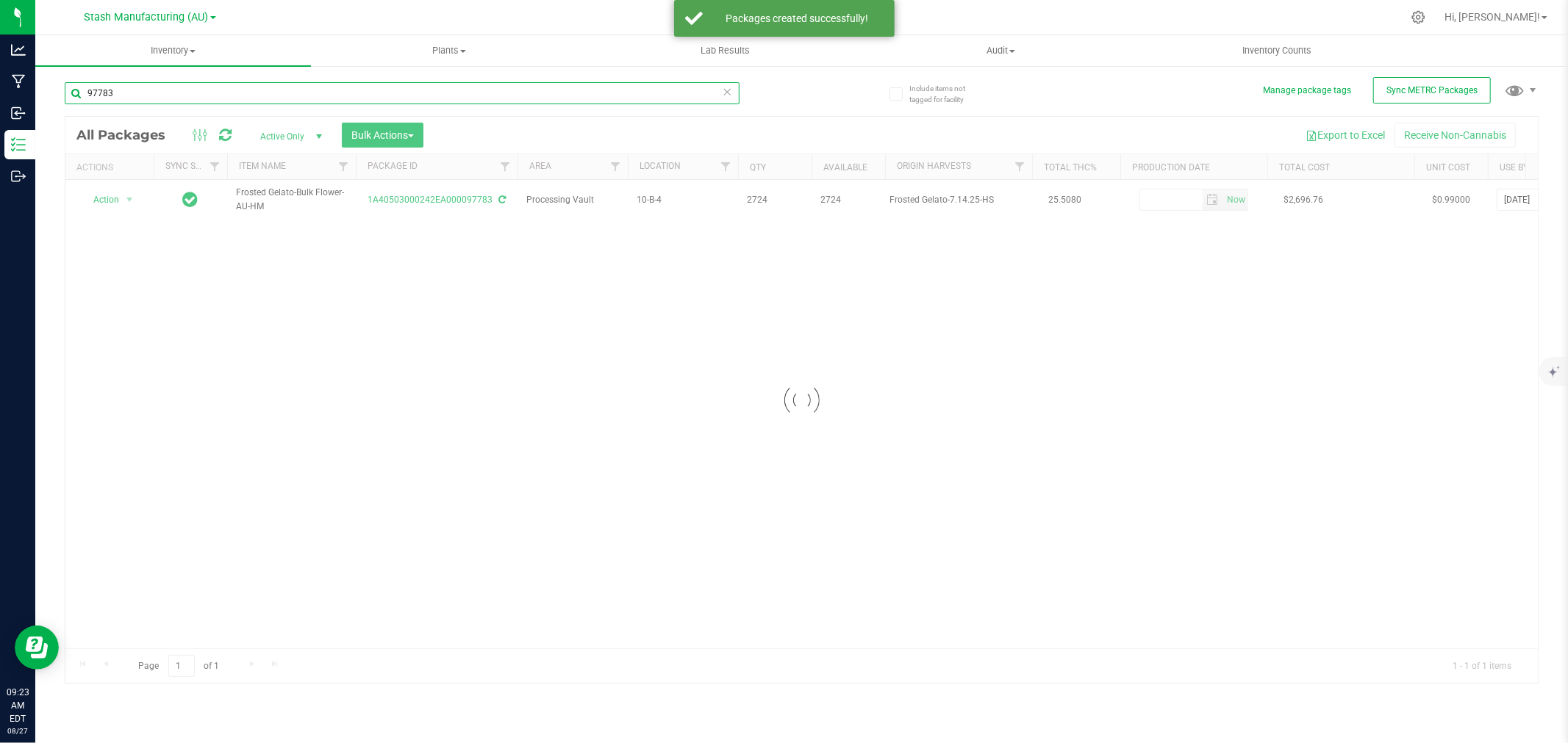
click at [152, 94] on input "97783" at bounding box center [402, 93] width 675 height 22
